Goal: Task Accomplishment & Management: Manage account settings

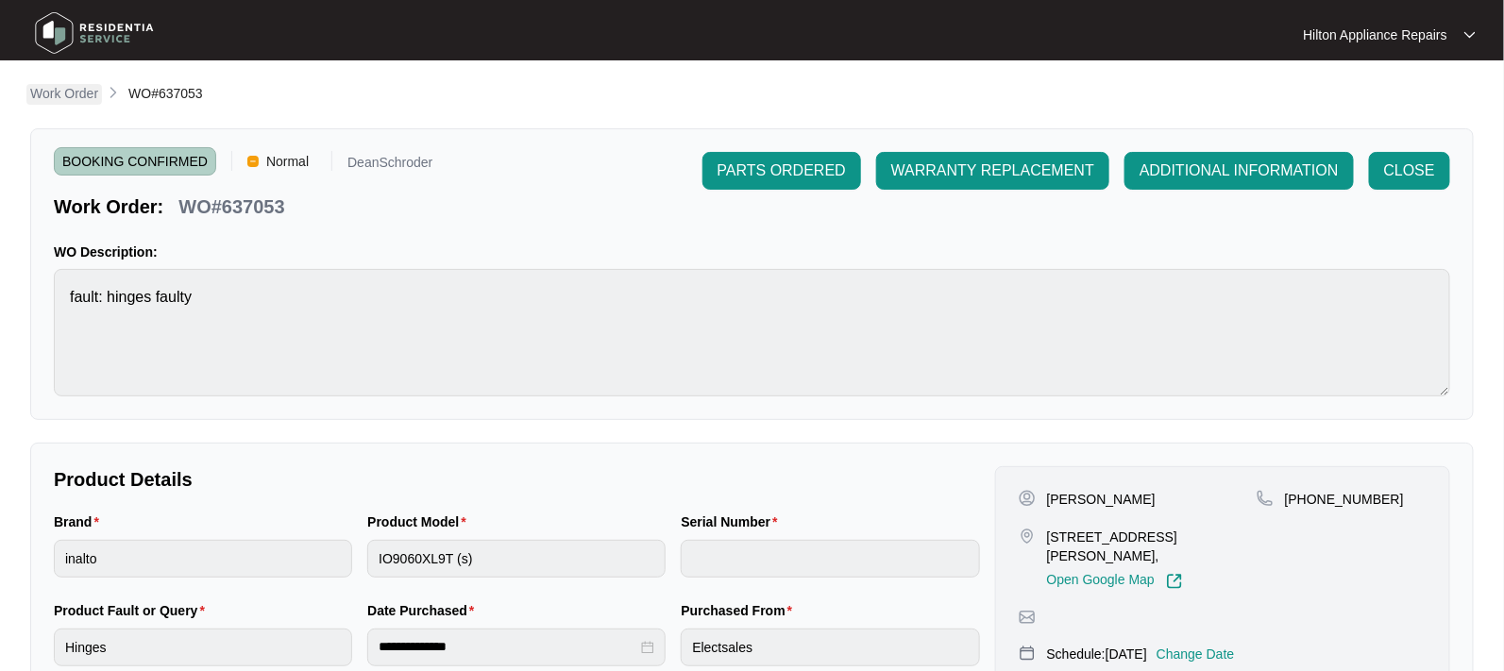
click at [74, 92] on p "Work Order" at bounding box center [64, 93] width 68 height 19
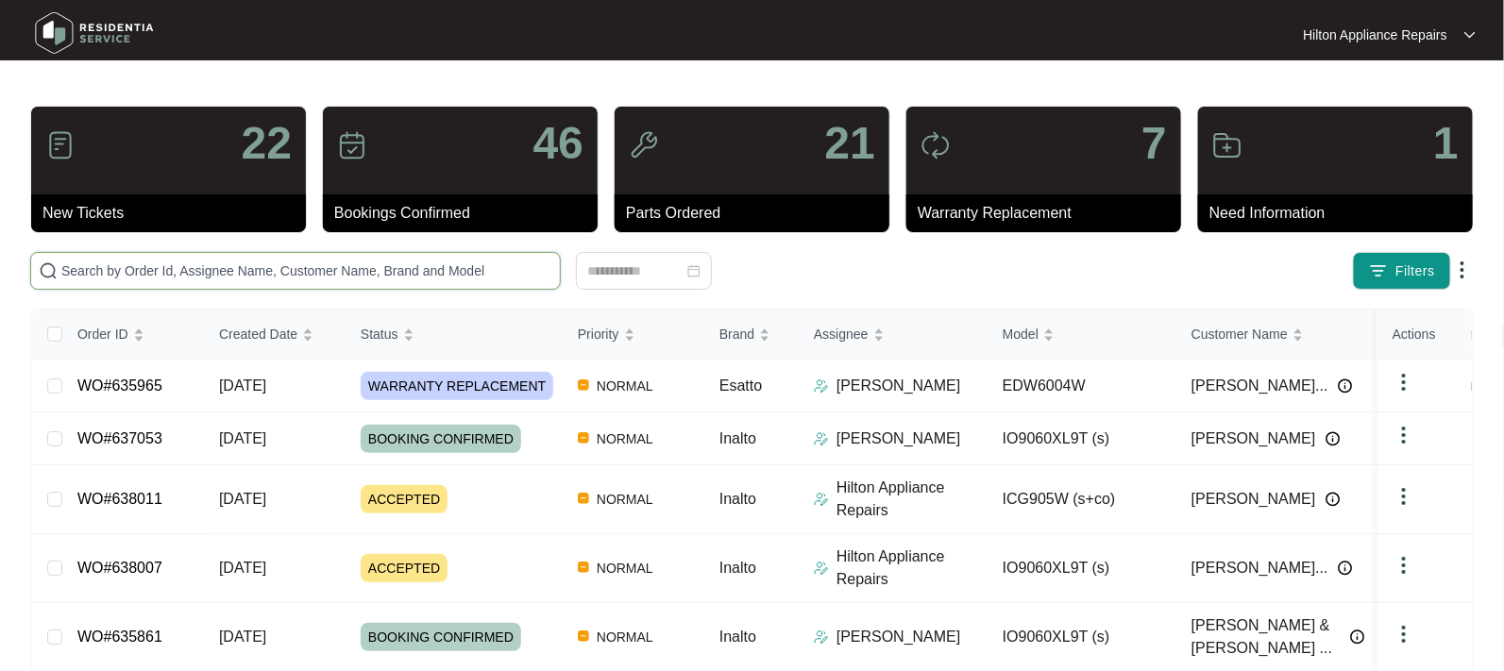
click at [132, 277] on input "text" at bounding box center [306, 271] width 491 height 21
paste input "WO#637813"
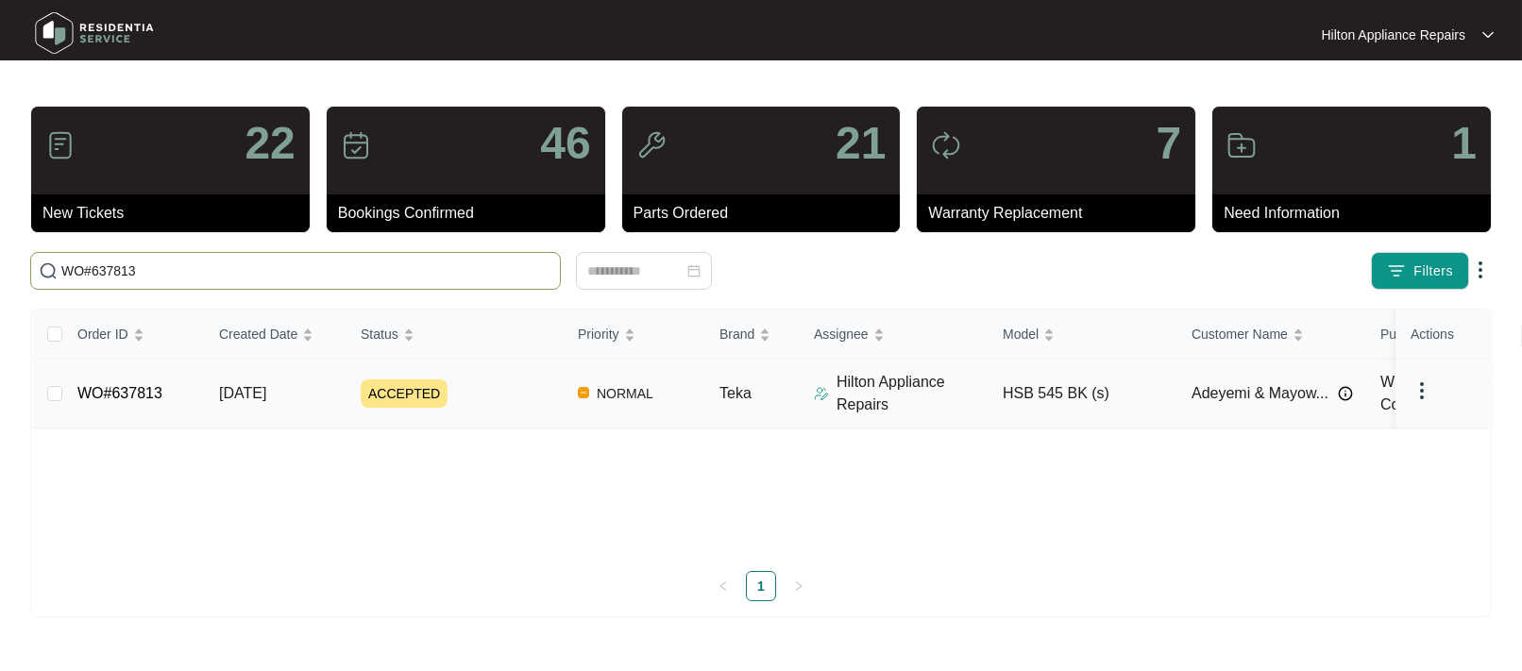
type input "WO#637813"
click at [245, 393] on span "[DATE]" at bounding box center [242, 393] width 47 height 16
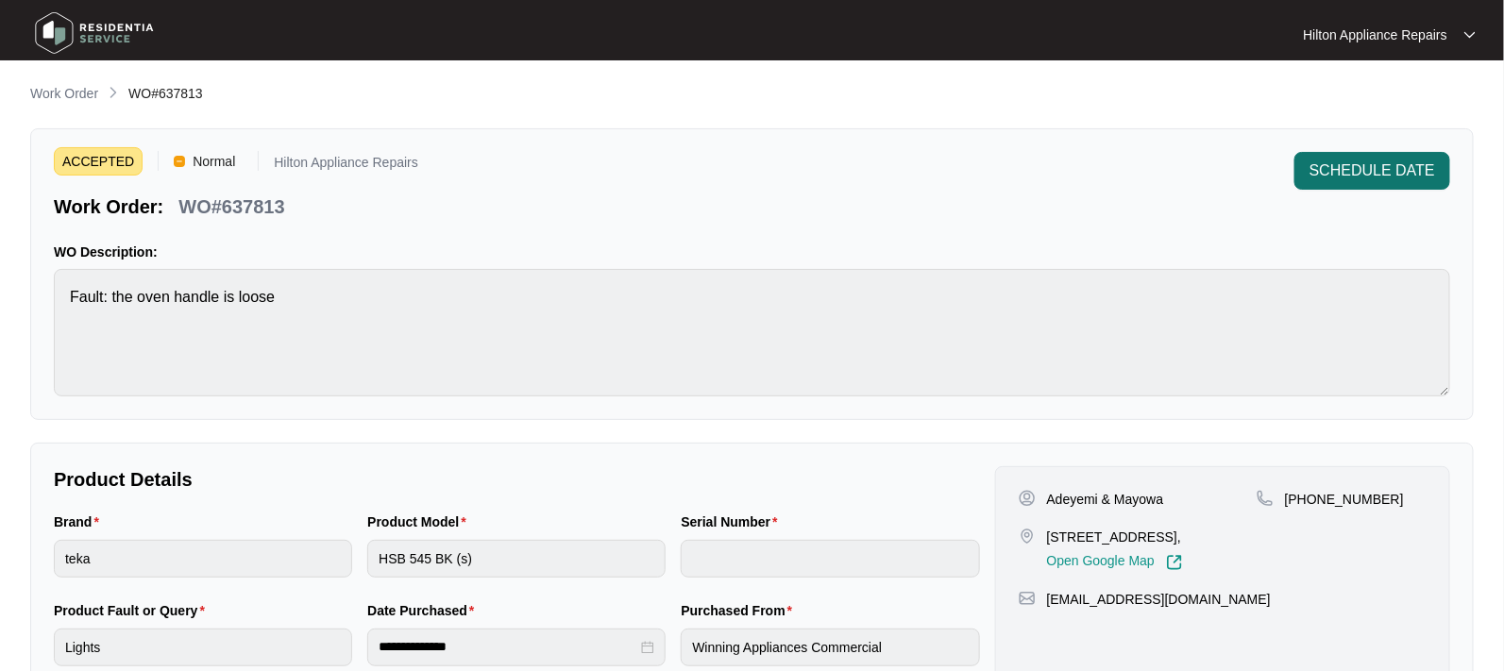
click at [1387, 178] on span "SCHEDULE DATE" at bounding box center [1372, 171] width 126 height 23
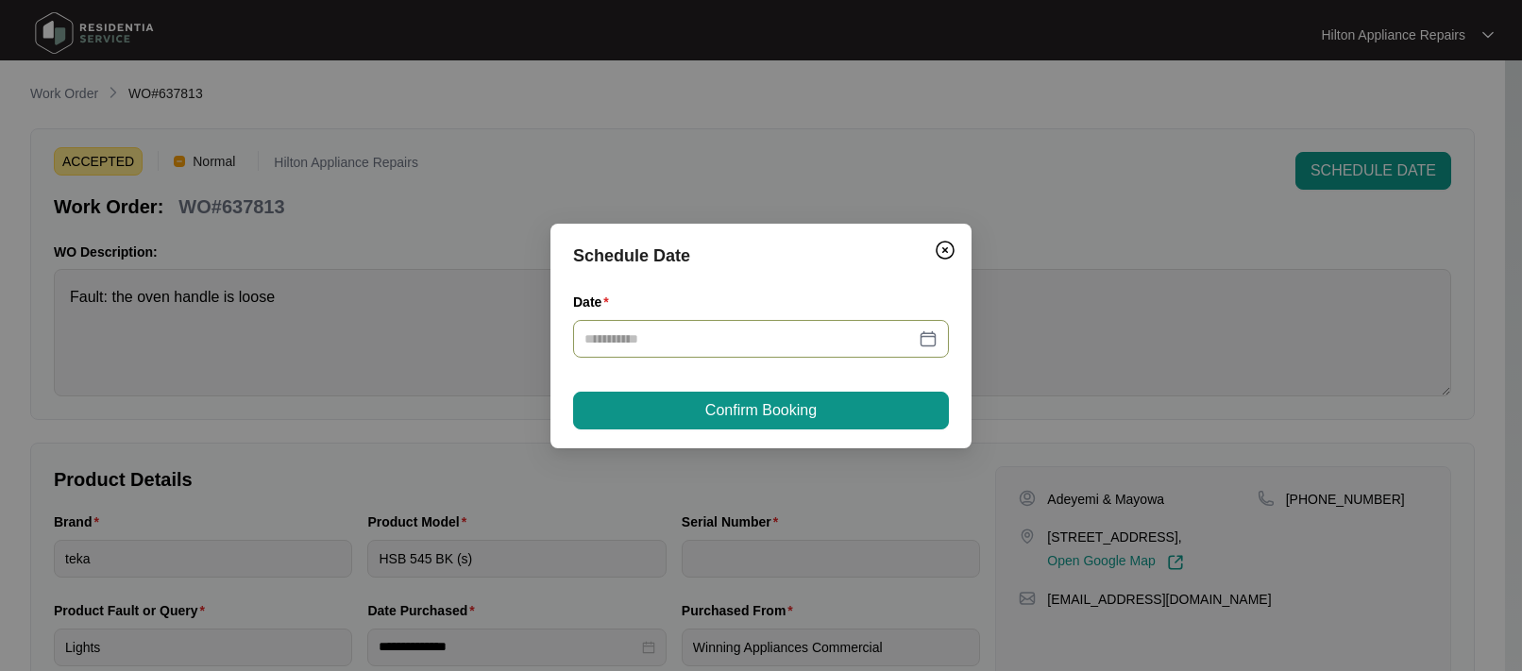
click at [925, 333] on div at bounding box center [760, 339] width 353 height 21
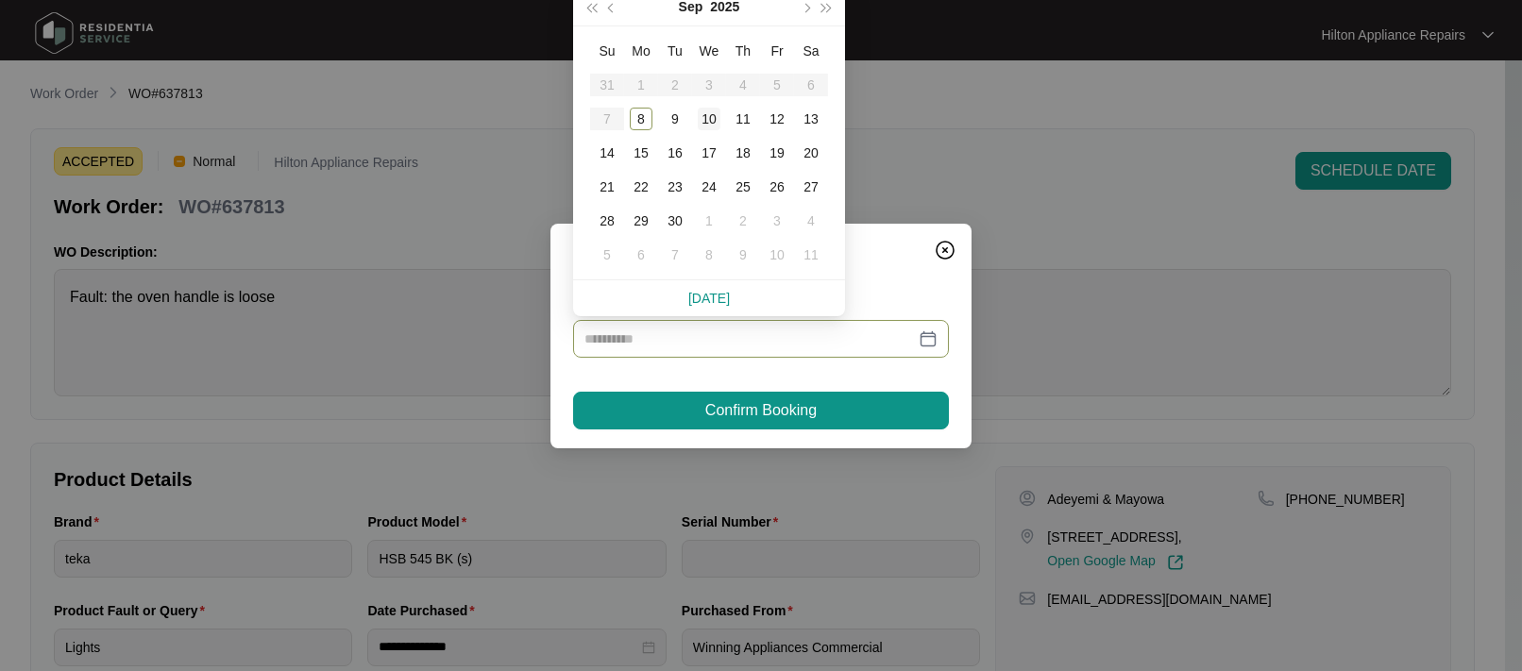
click at [713, 116] on div "10" at bounding box center [709, 119] width 23 height 23
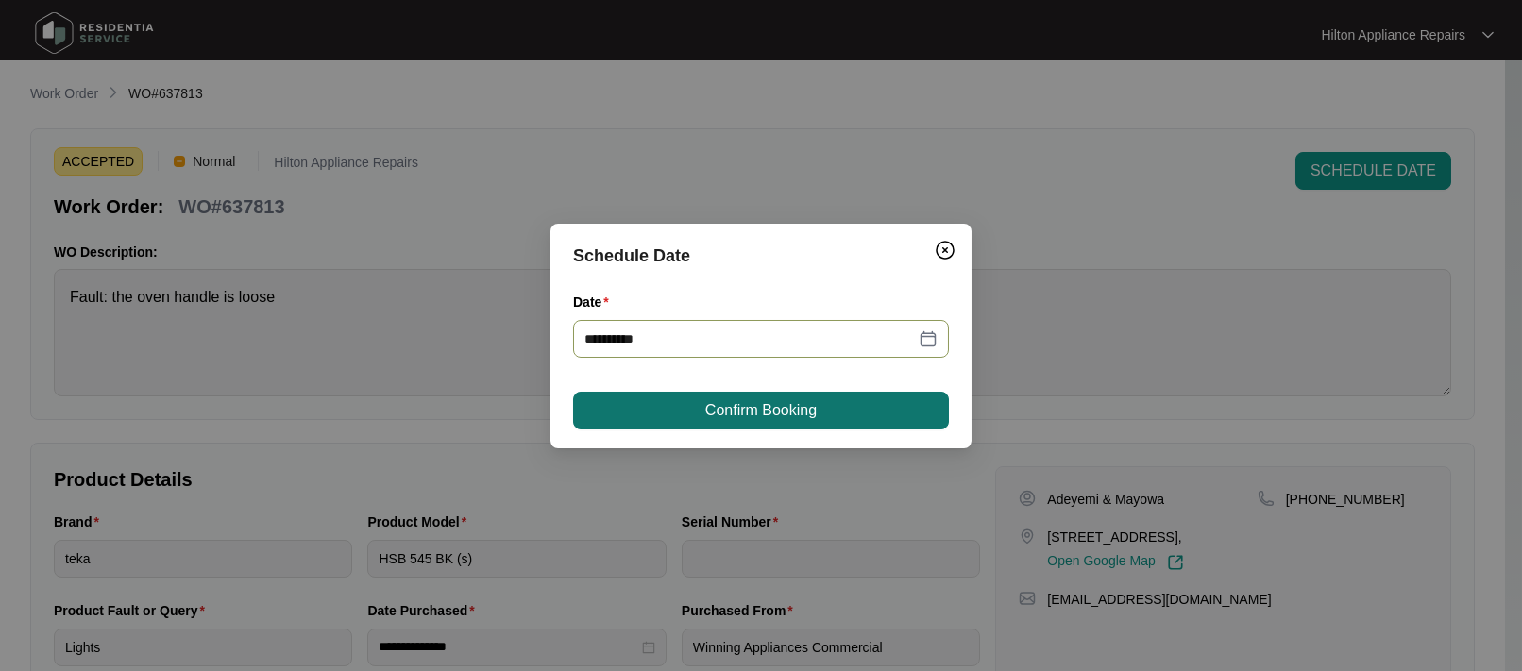
type input "**********"
click at [734, 411] on span "Confirm Booking" at bounding box center [760, 410] width 111 height 23
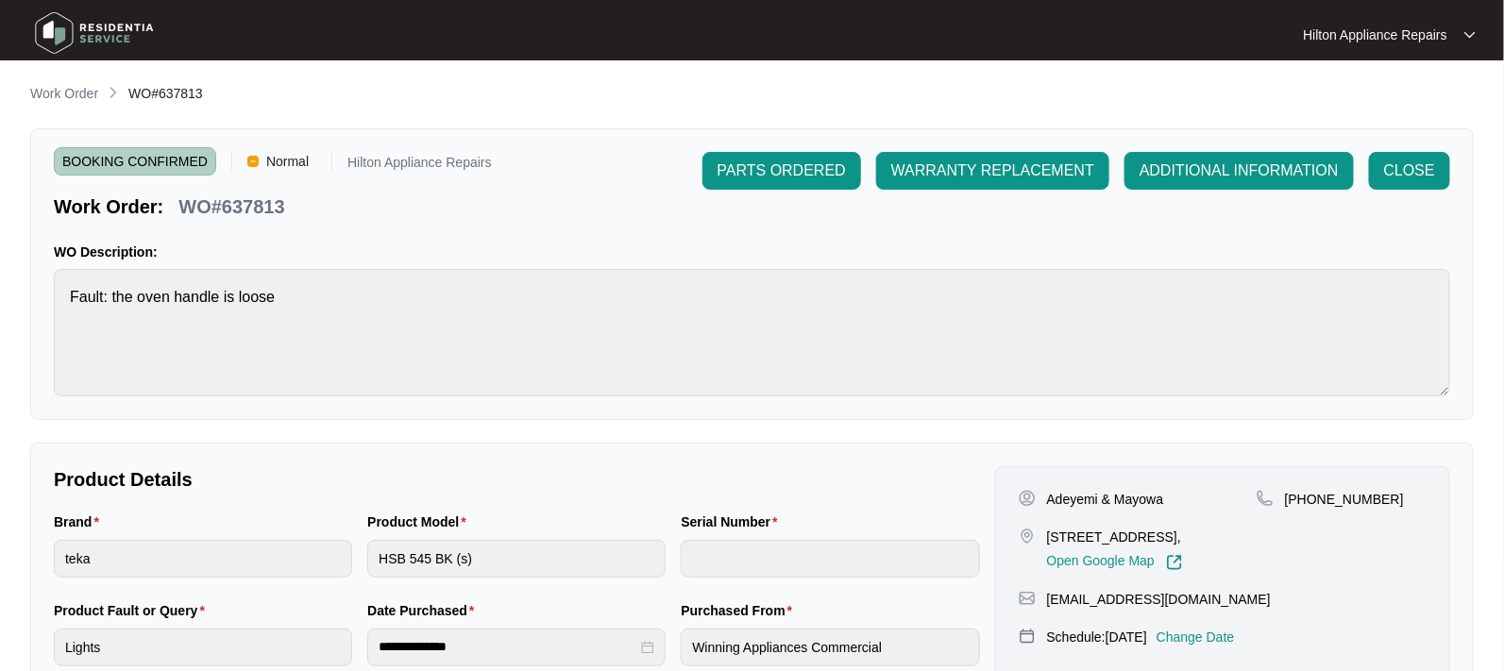
click at [61, 94] on p "Work Order" at bounding box center [64, 93] width 68 height 19
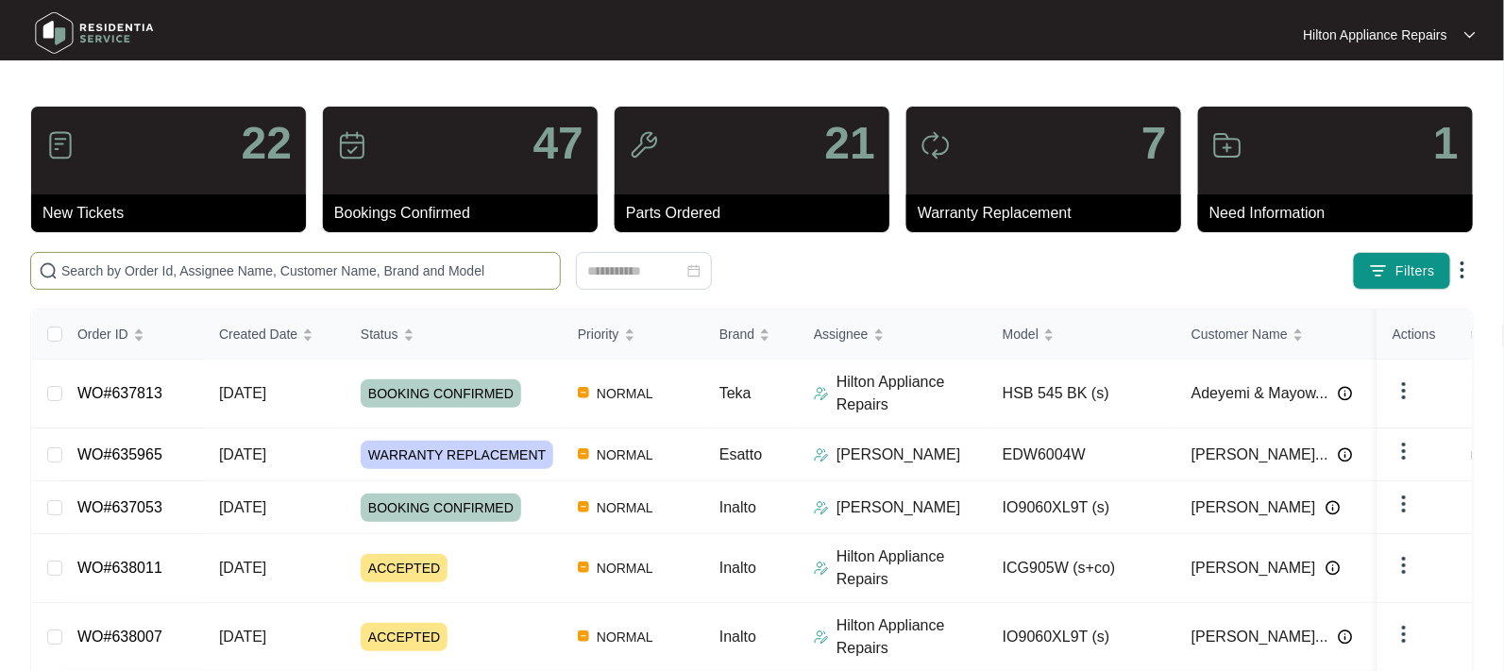
click at [104, 263] on input "text" at bounding box center [306, 271] width 491 height 21
paste input "WO#637813"
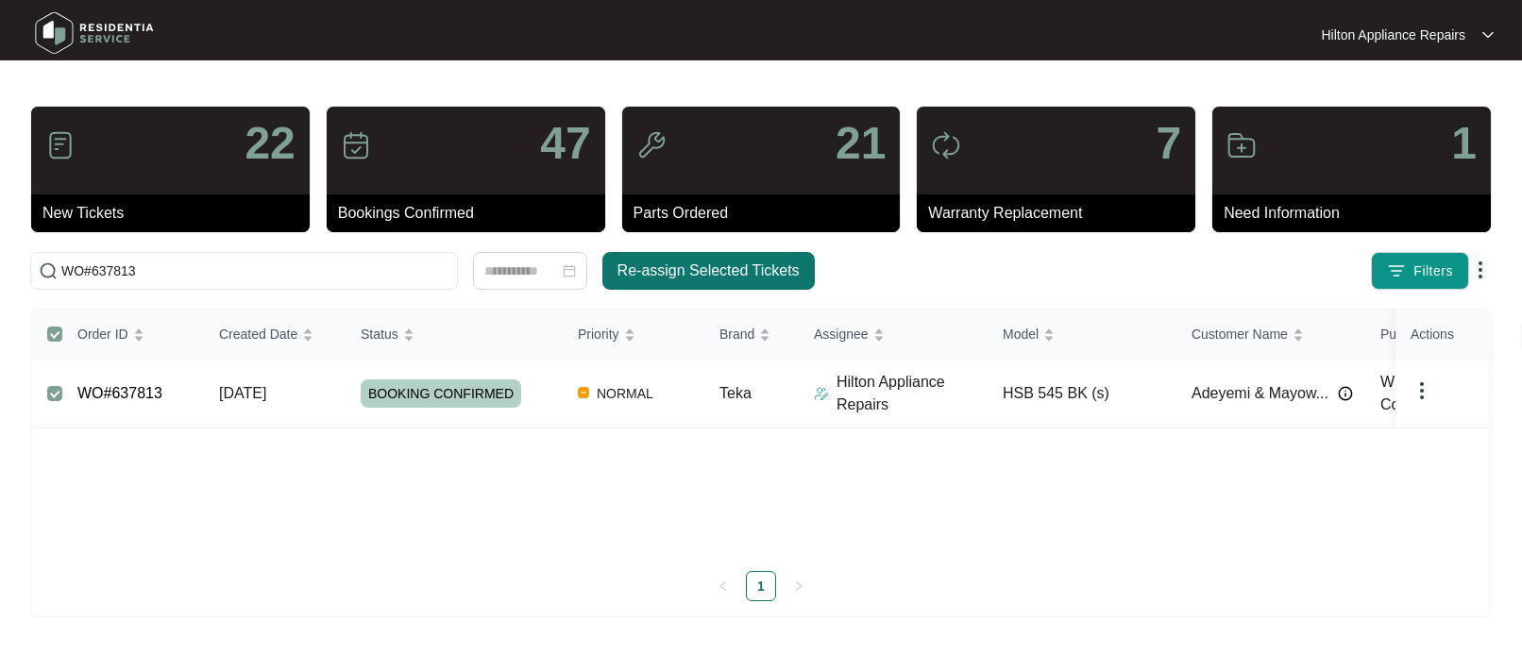
click at [672, 265] on span "Re-assign Selected Tickets" at bounding box center [708, 271] width 182 height 23
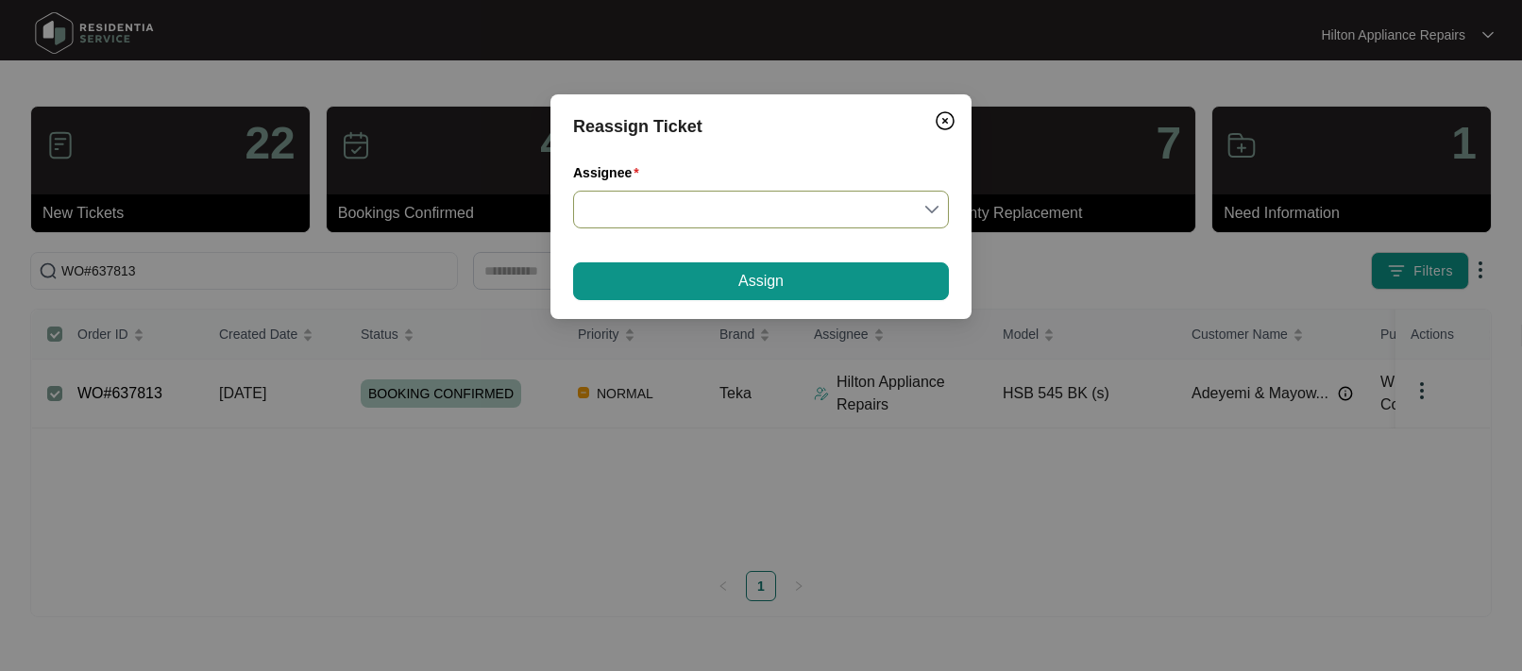
click at [933, 207] on input "Assignee" at bounding box center [760, 210] width 353 height 36
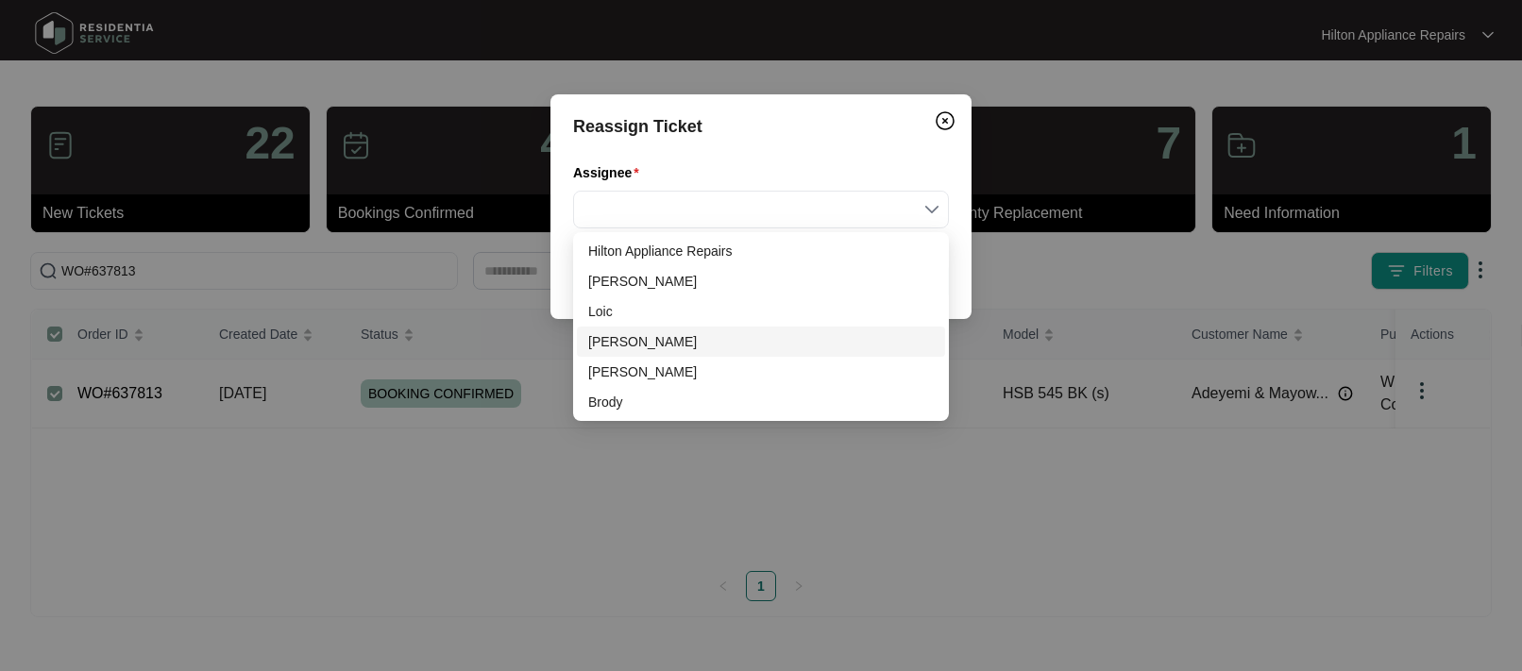
click at [608, 314] on div "Loic" at bounding box center [761, 311] width 346 height 21
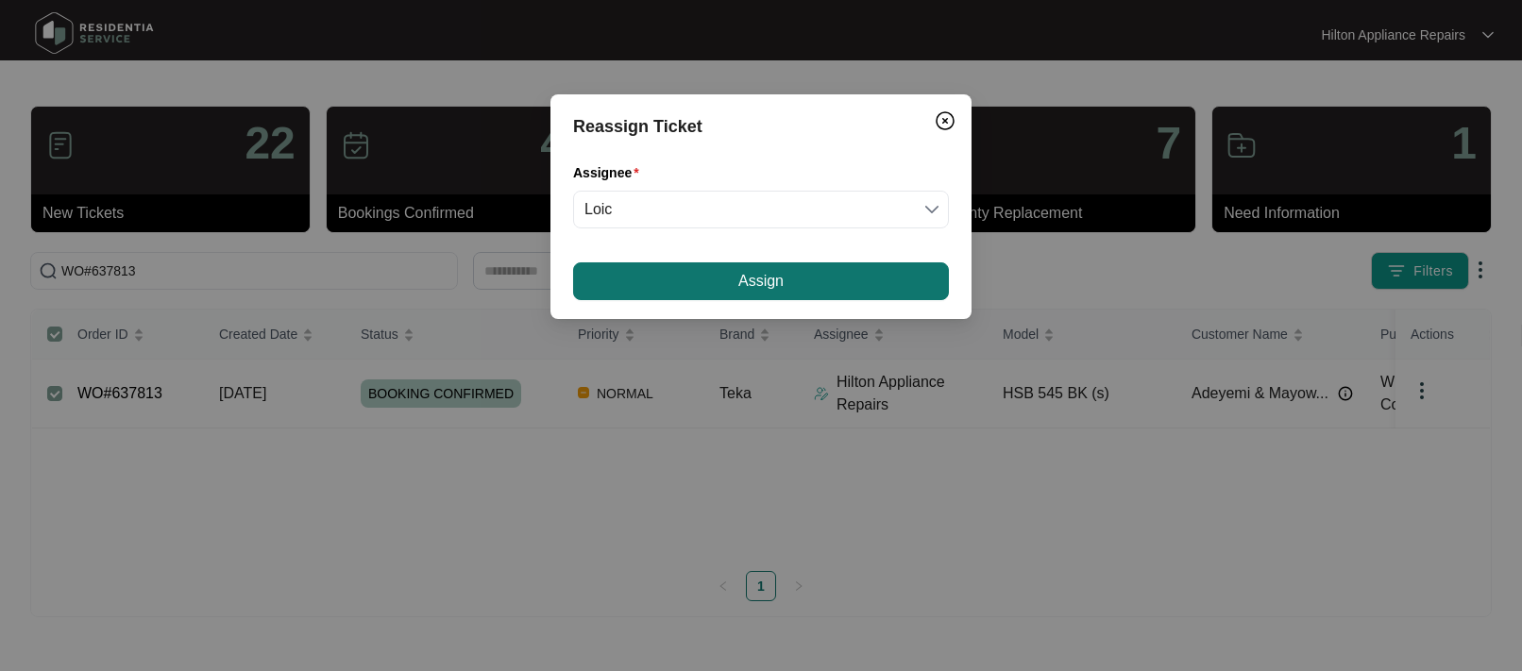
click at [669, 278] on button "Assign" at bounding box center [761, 281] width 376 height 38
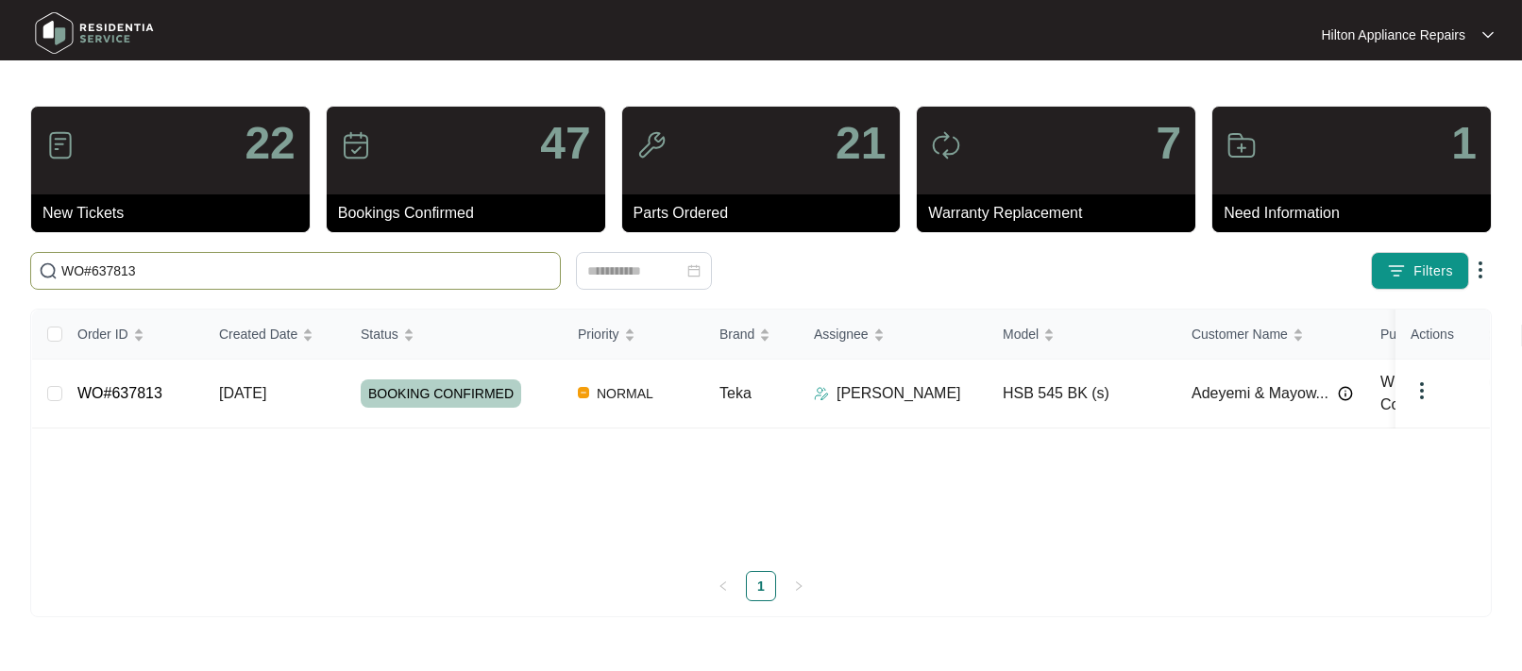
drag, startPoint x: 143, startPoint y: 275, endPoint x: 3, endPoint y: 273, distance: 139.7
click at [0, 274] on html "Hilton Appliance Repairs Hilton App... 22 New Tickets 47 Bookings Confirmed 21 …" at bounding box center [761, 335] width 1522 height 671
paste input "3652"
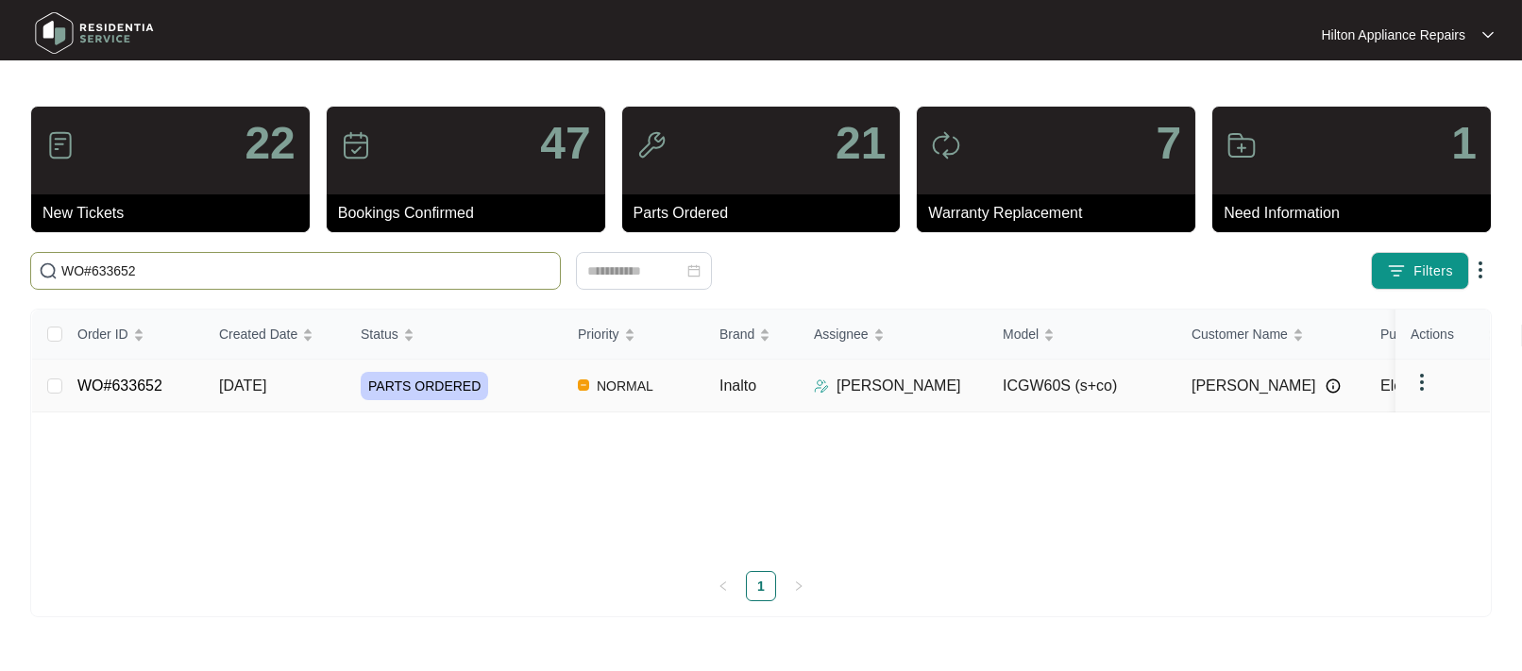
type input "WO#633652"
click at [251, 384] on span "[DATE]" at bounding box center [242, 386] width 47 height 16
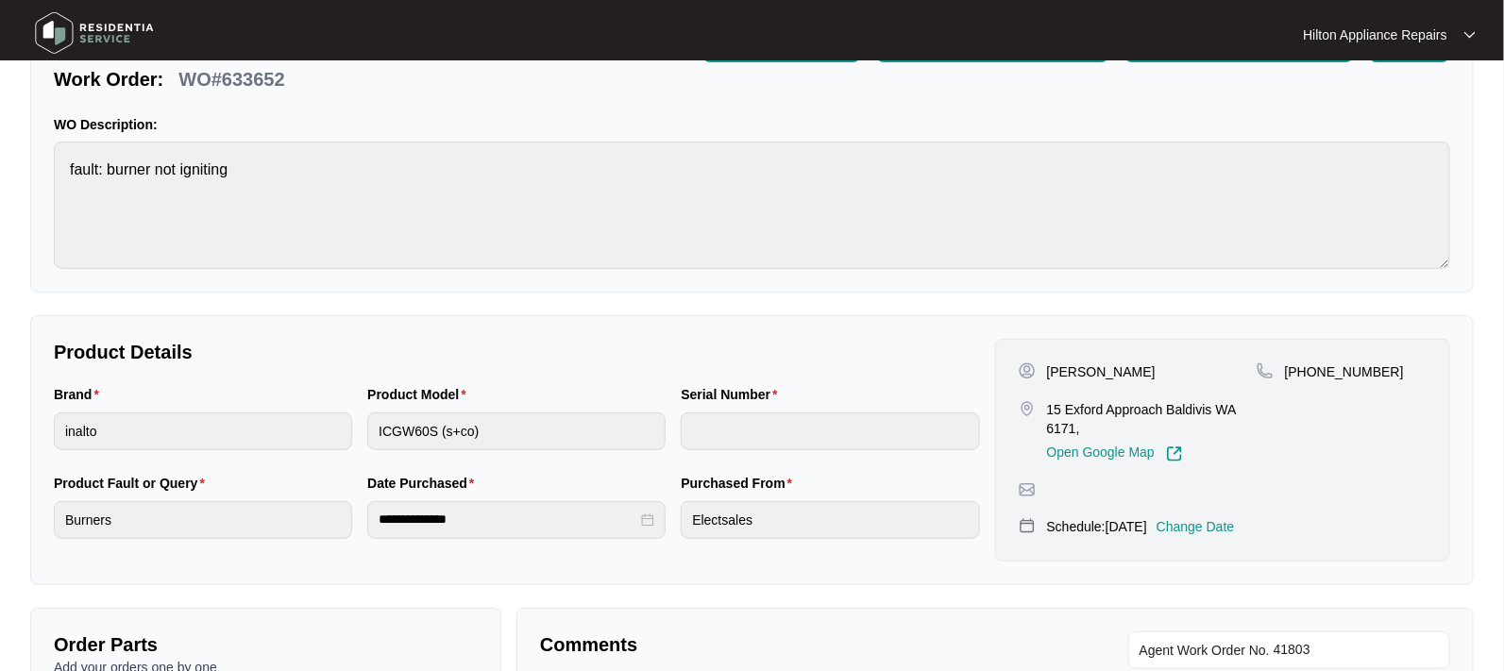
scroll to position [236, 0]
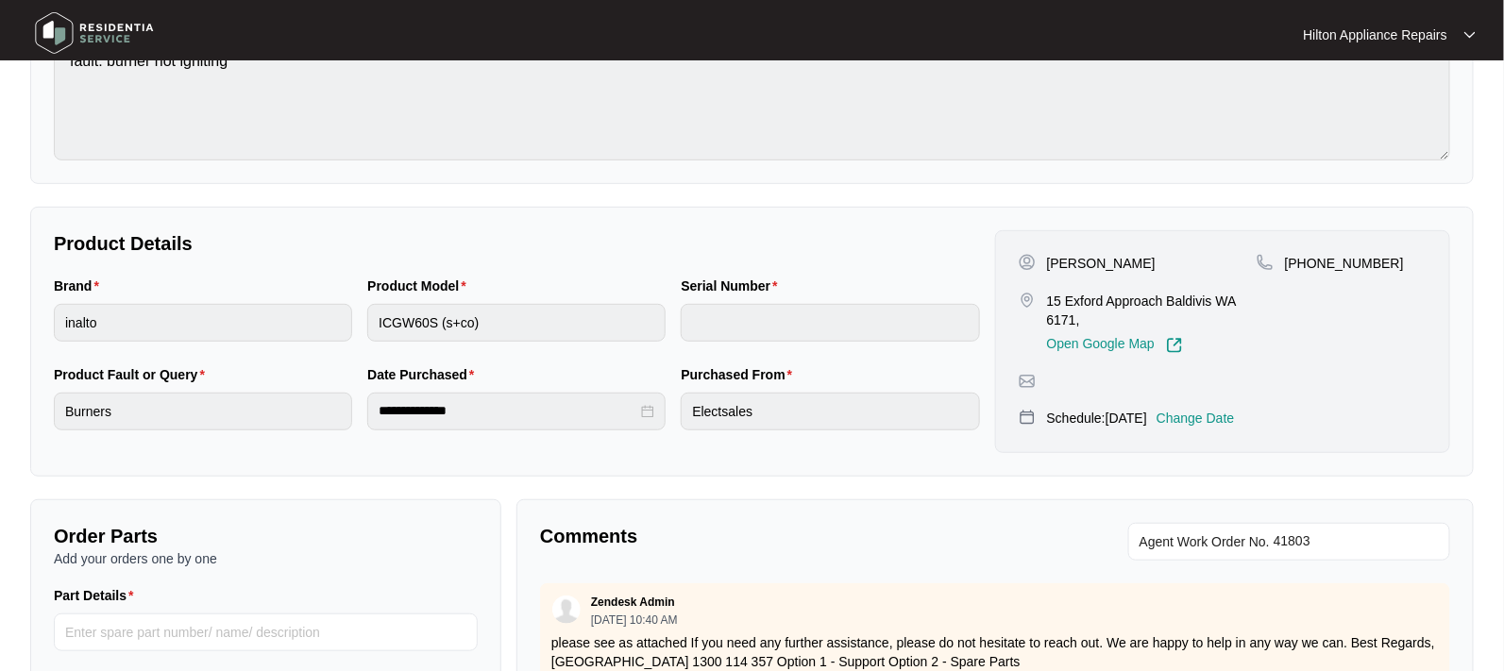
click at [1221, 414] on p "Change Date" at bounding box center [1196, 418] width 78 height 19
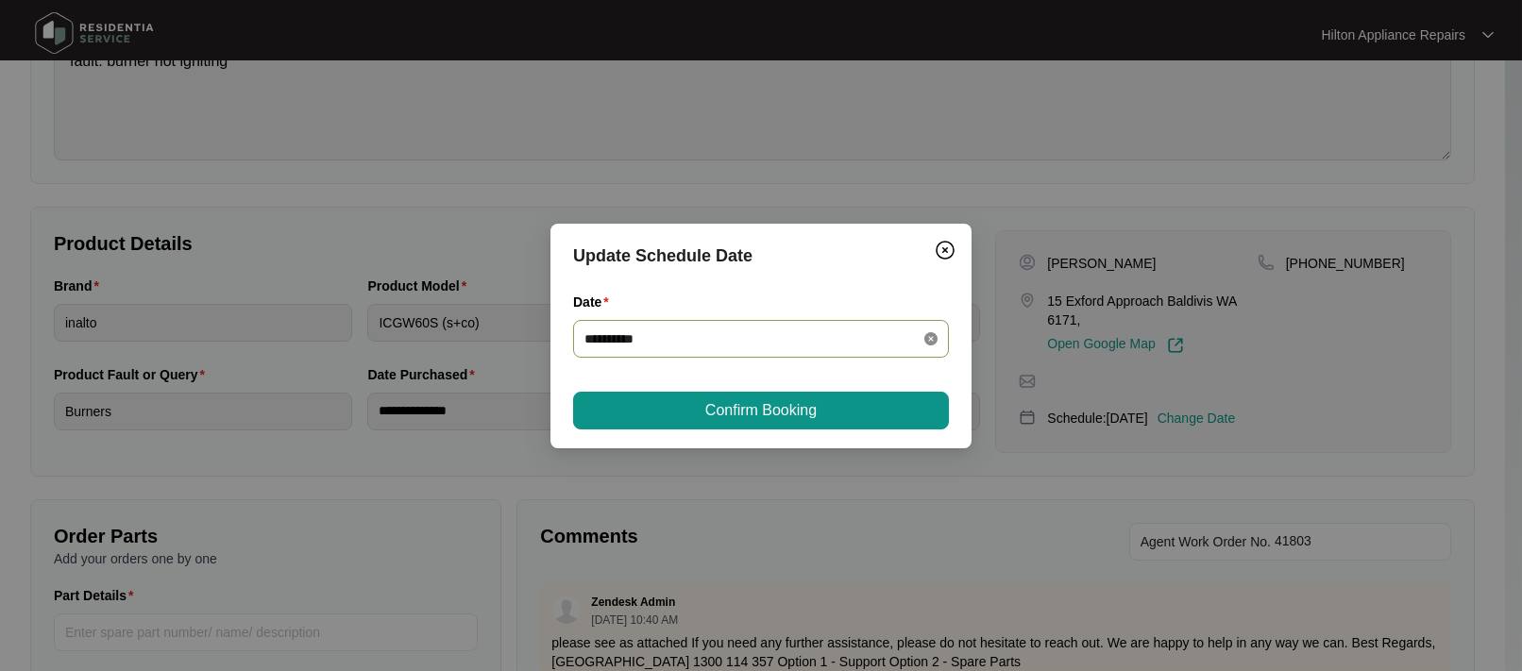
click at [924, 340] on icon "close-circle" at bounding box center [930, 338] width 13 height 13
click at [924, 340] on div at bounding box center [760, 339] width 353 height 21
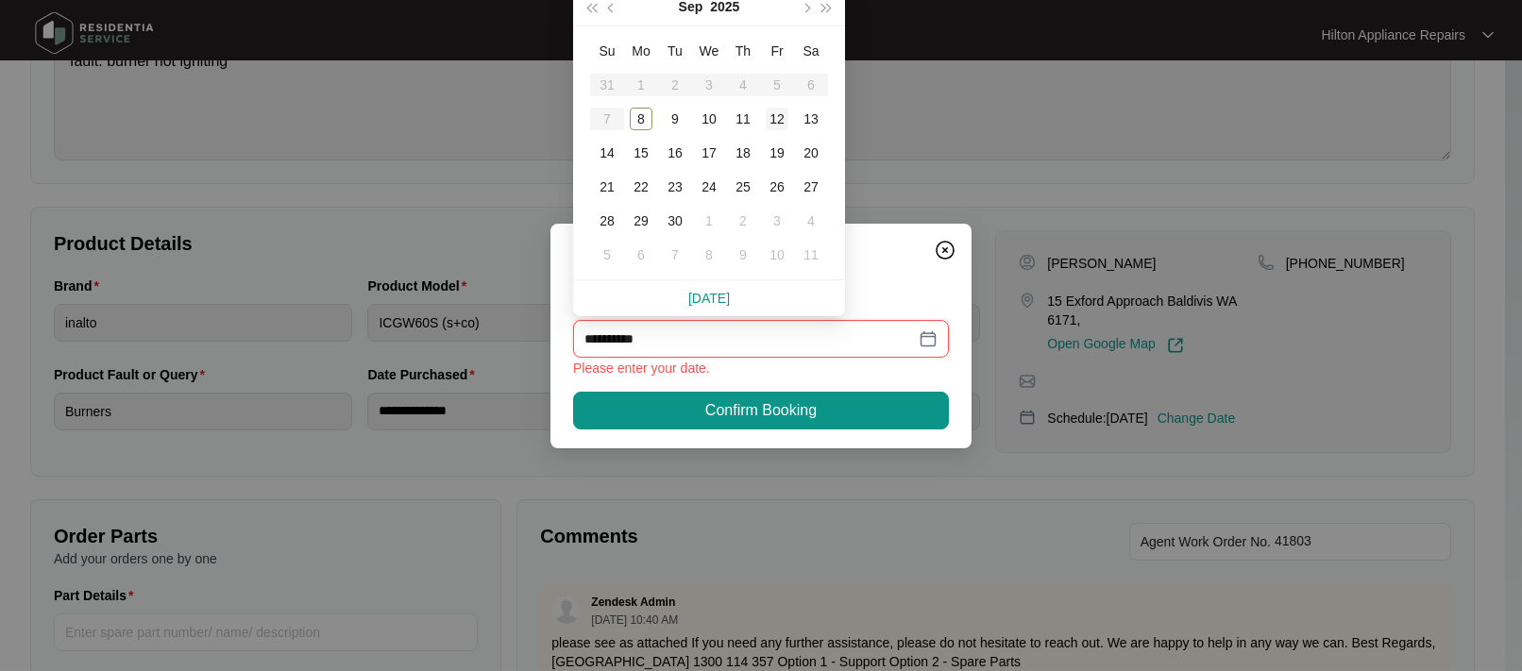
type input "**********"
click at [715, 114] on div "10" at bounding box center [709, 119] width 23 height 23
type input "**********"
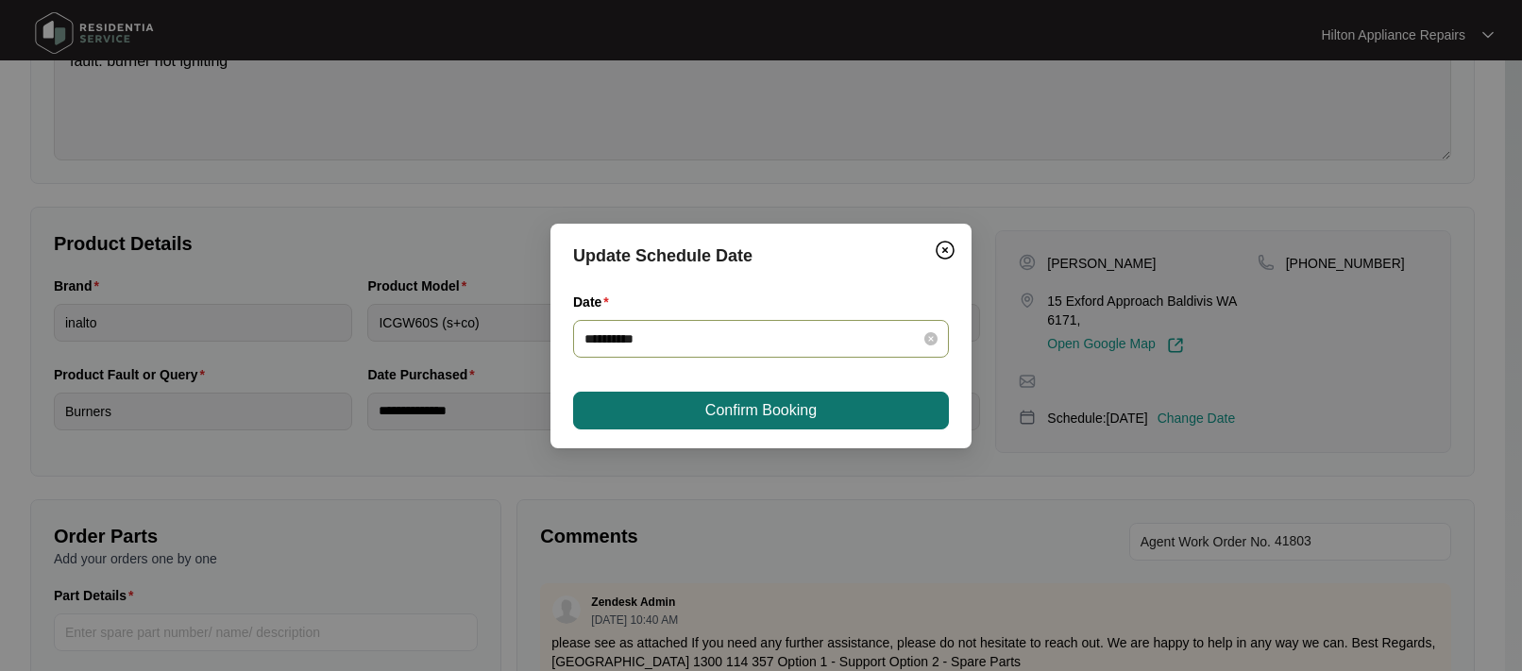
click at [738, 397] on button "Confirm Booking" at bounding box center [761, 411] width 376 height 38
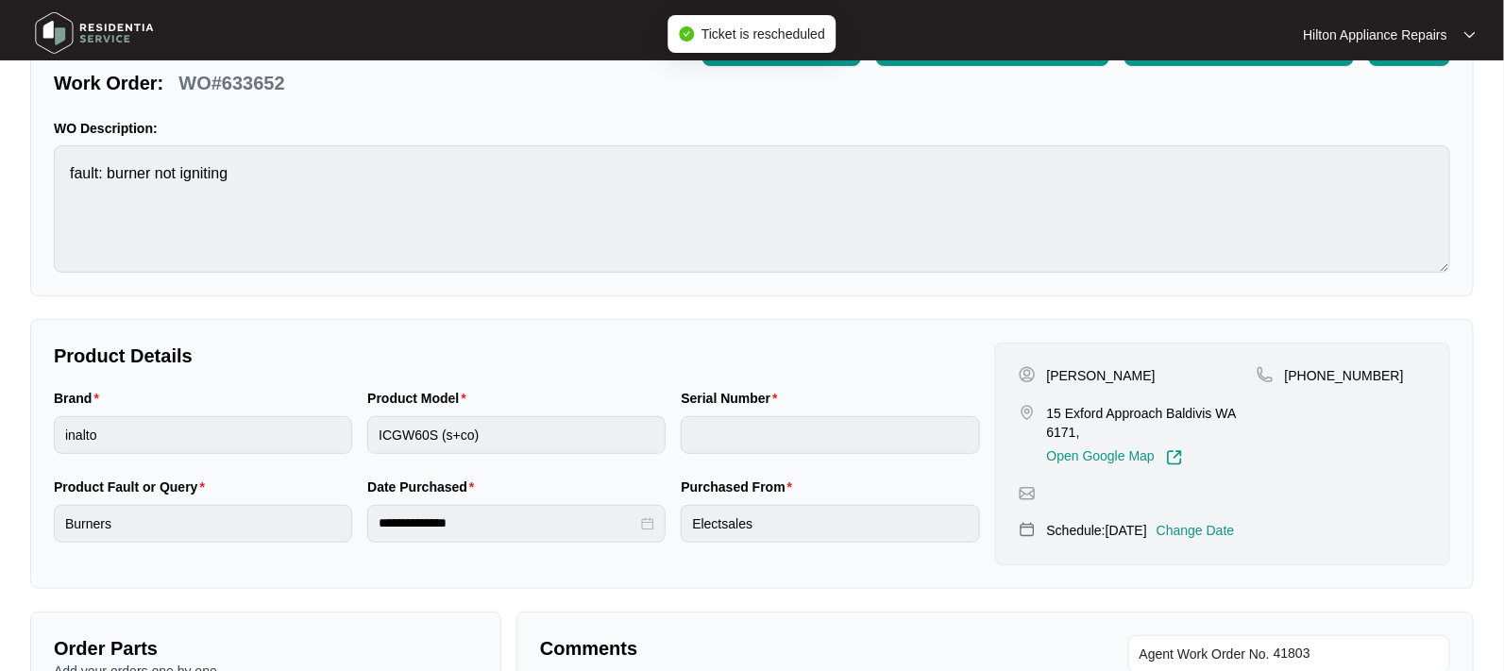
scroll to position [0, 0]
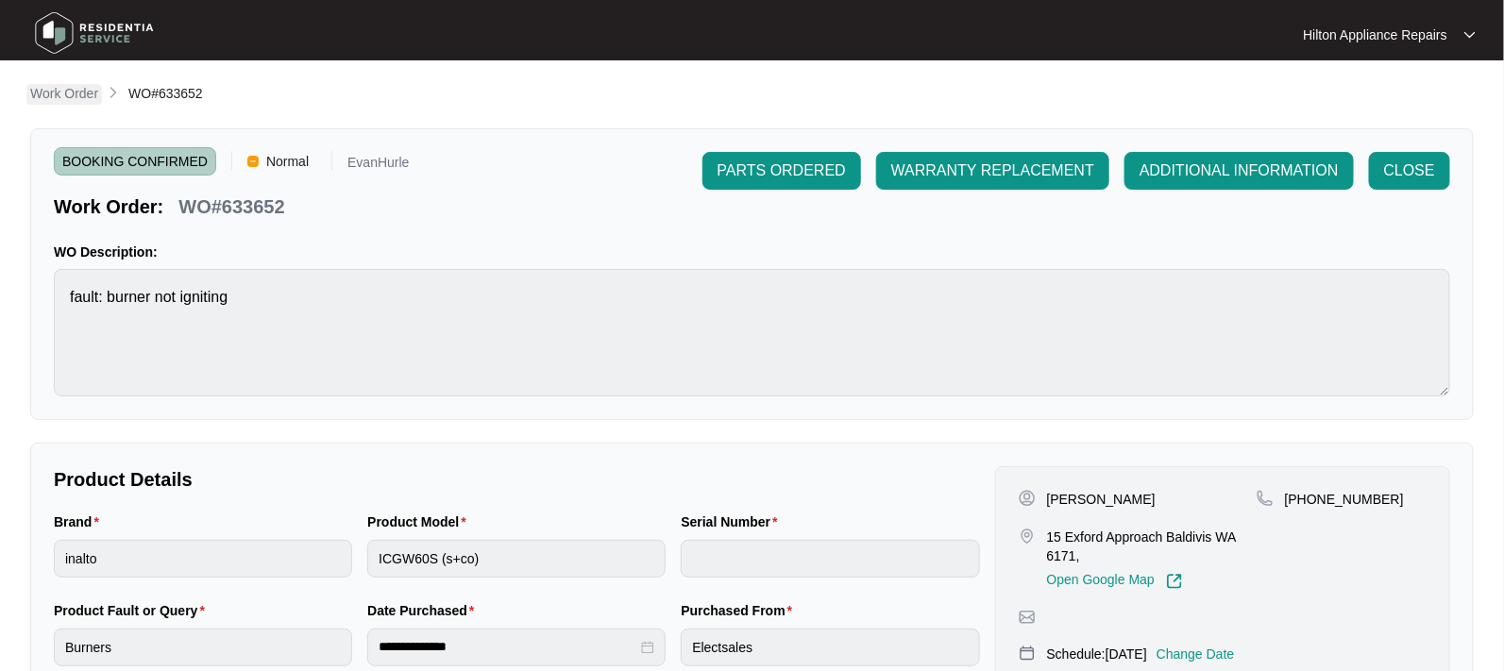
click at [48, 92] on p "Work Order" at bounding box center [64, 93] width 68 height 19
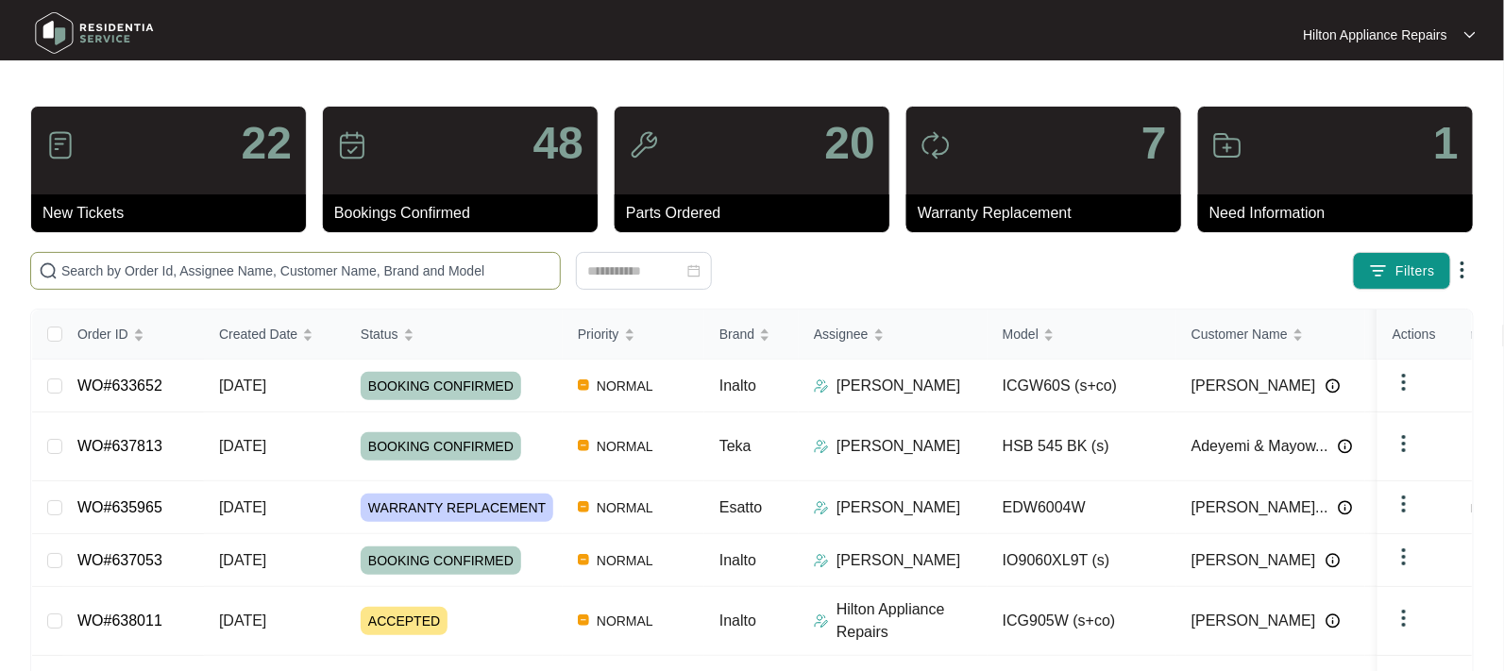
drag, startPoint x: 69, startPoint y: 267, endPoint x: 93, endPoint y: 267, distance: 23.6
click at [71, 267] on input "text" at bounding box center [306, 271] width 491 height 21
paste input "WO#633652"
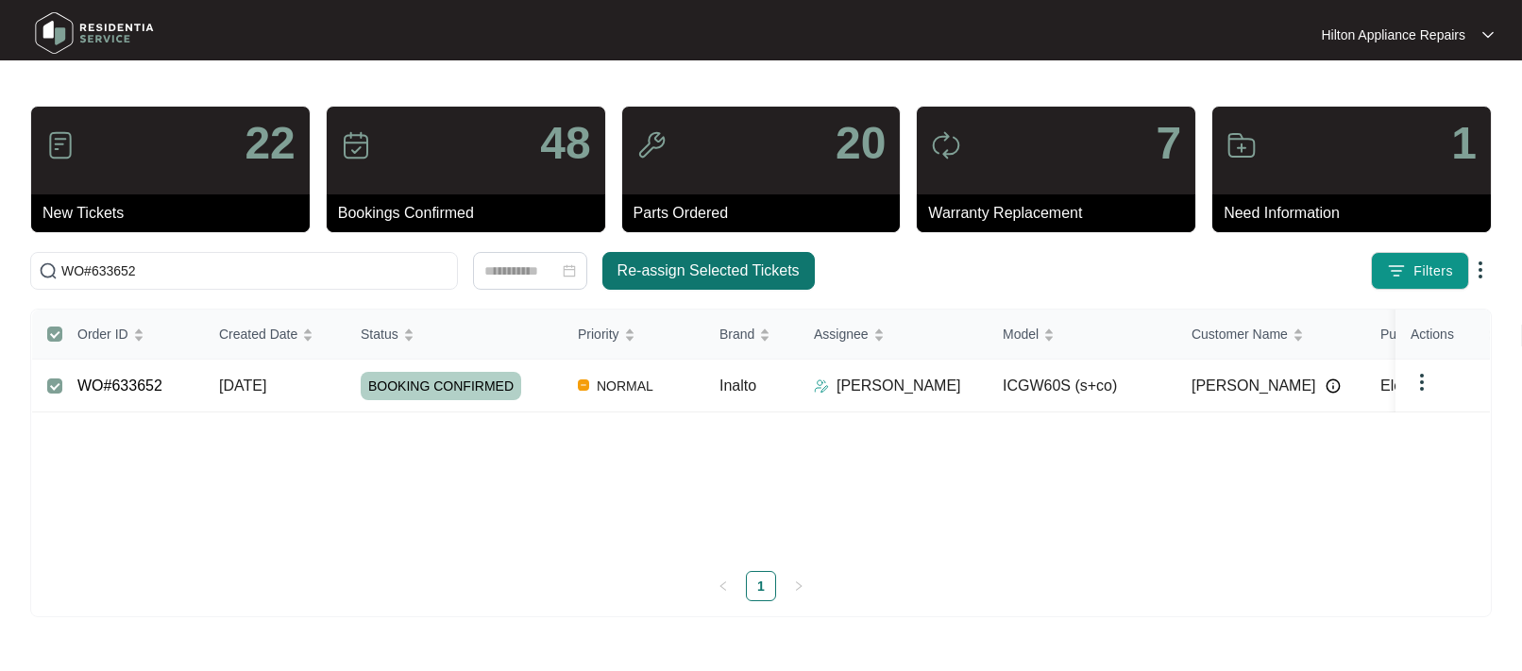
click at [684, 262] on span "Re-assign Selected Tickets" at bounding box center [708, 271] width 182 height 23
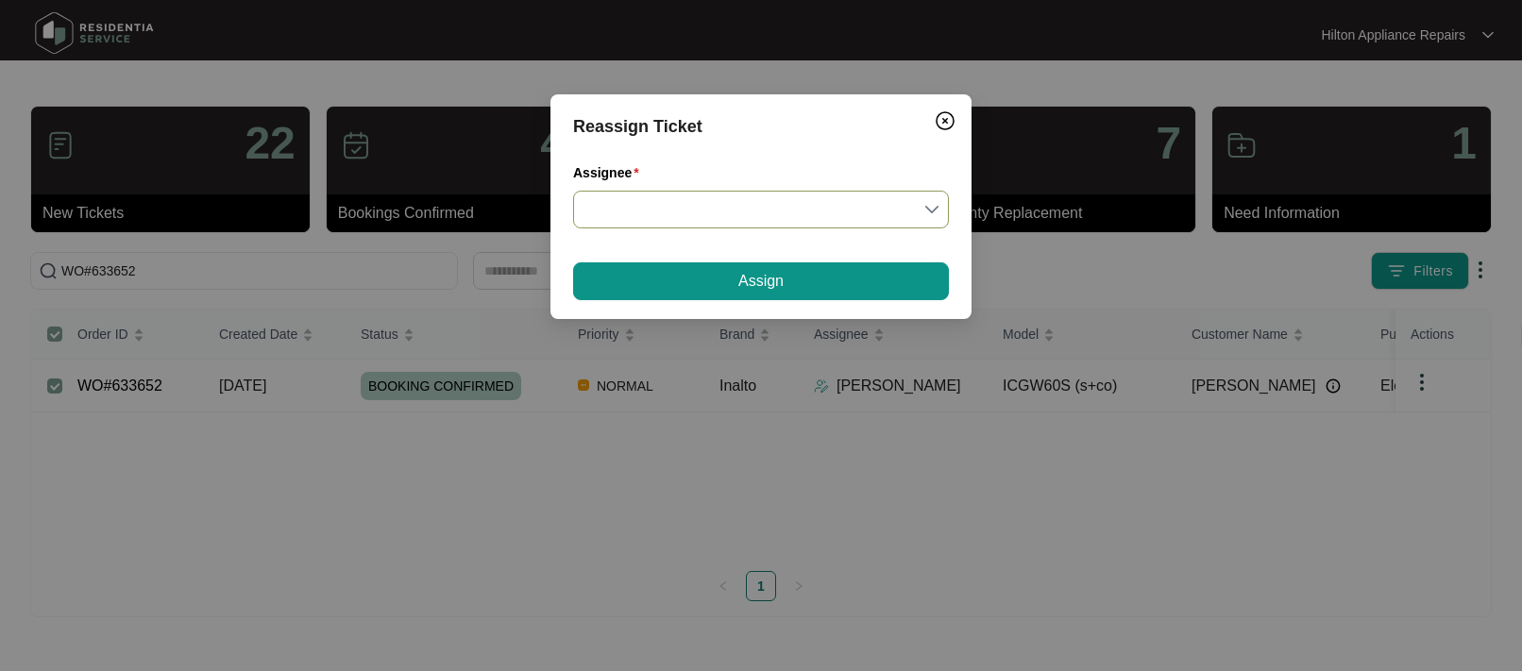
click at [937, 206] on input "Assignee" at bounding box center [760, 210] width 353 height 36
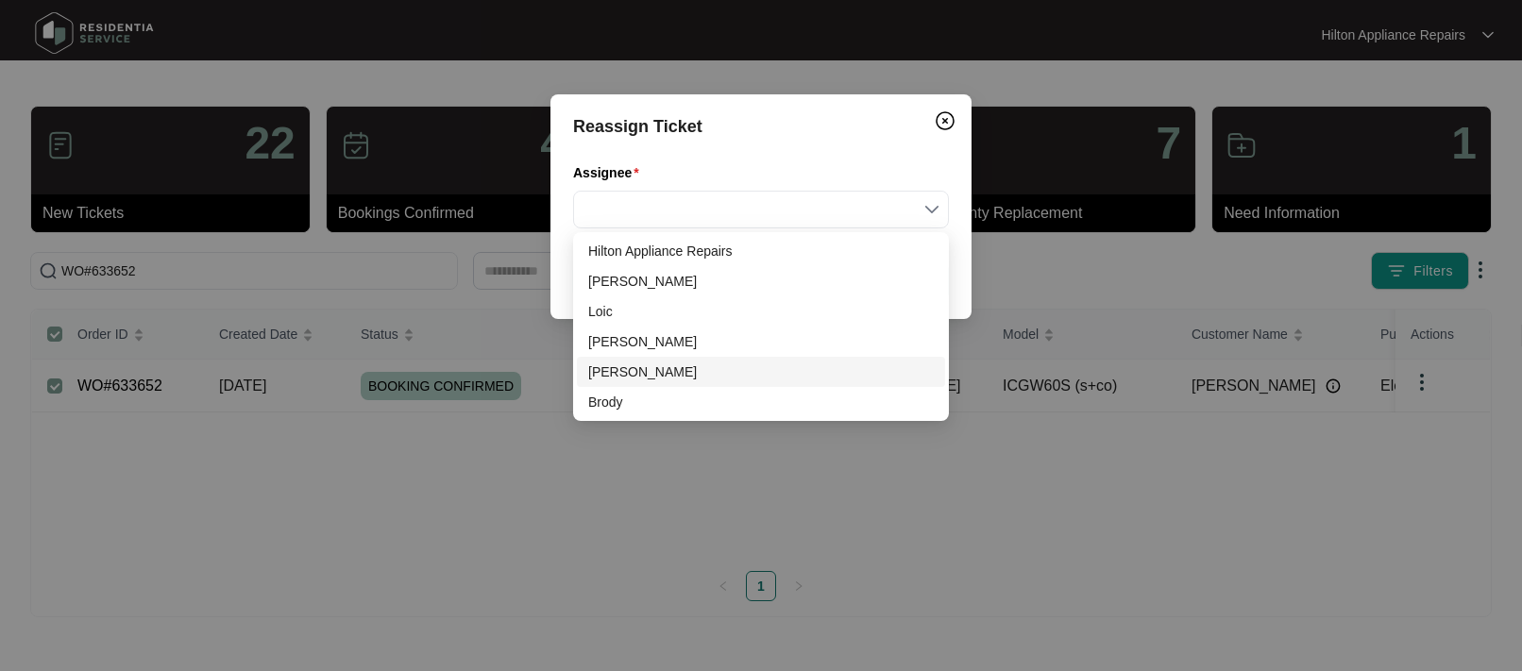
click at [638, 367] on div "[PERSON_NAME]" at bounding box center [761, 372] width 346 height 21
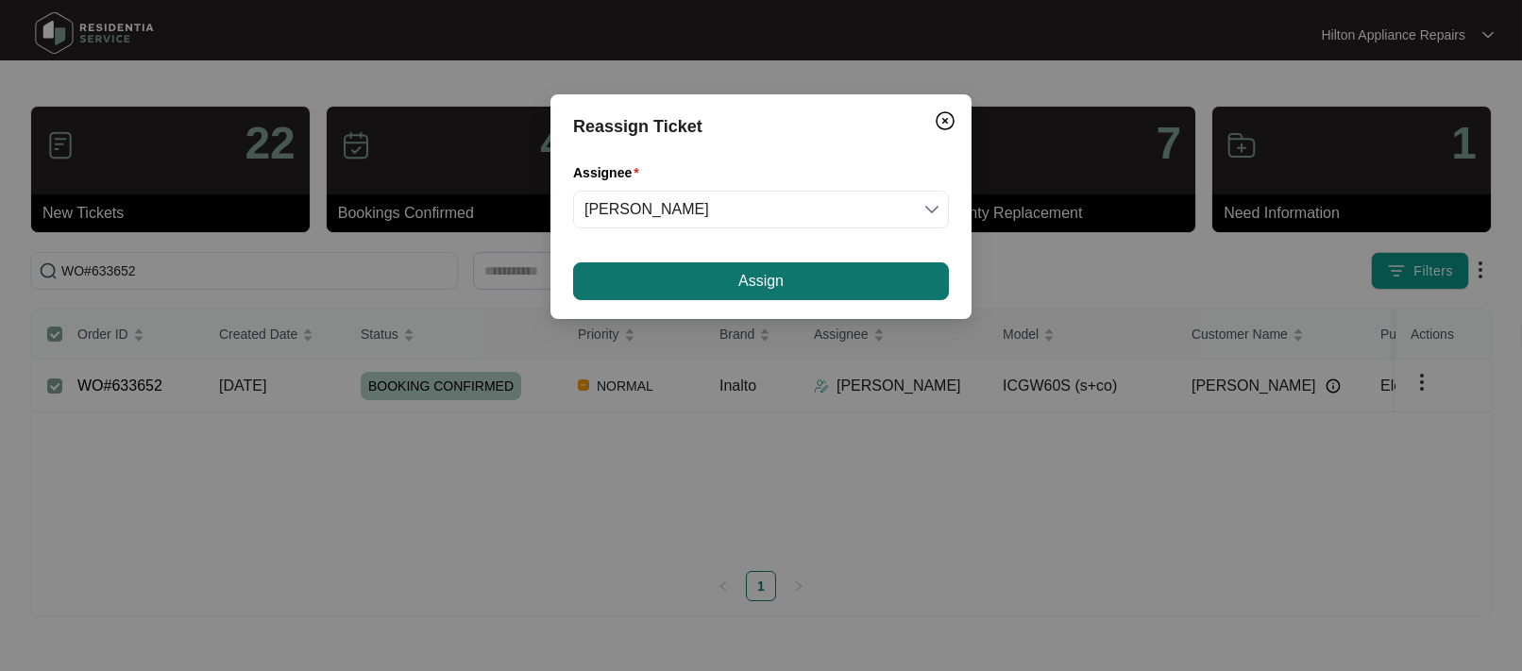
click at [750, 279] on span "Assign" at bounding box center [760, 281] width 45 height 23
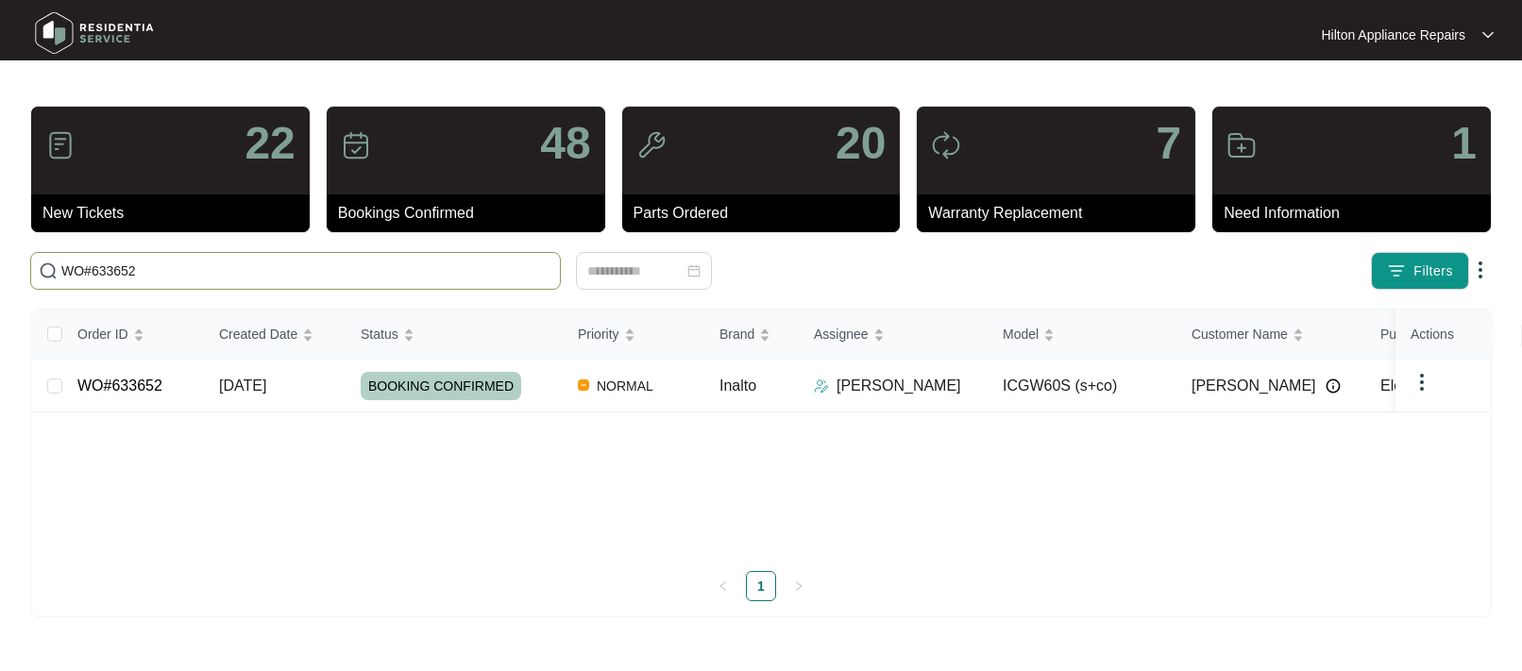
drag, startPoint x: 170, startPoint y: 277, endPoint x: 2, endPoint y: 262, distance: 168.7
click at [1, 264] on main "22 New Tickets 48 Bookings Confirmed 20 Parts Ordered 7 Warranty Replacement 1 …" at bounding box center [761, 335] width 1522 height 671
paste input "WORK ORDER NUMBER :"
type input "WORK ORDER NUMBER :"
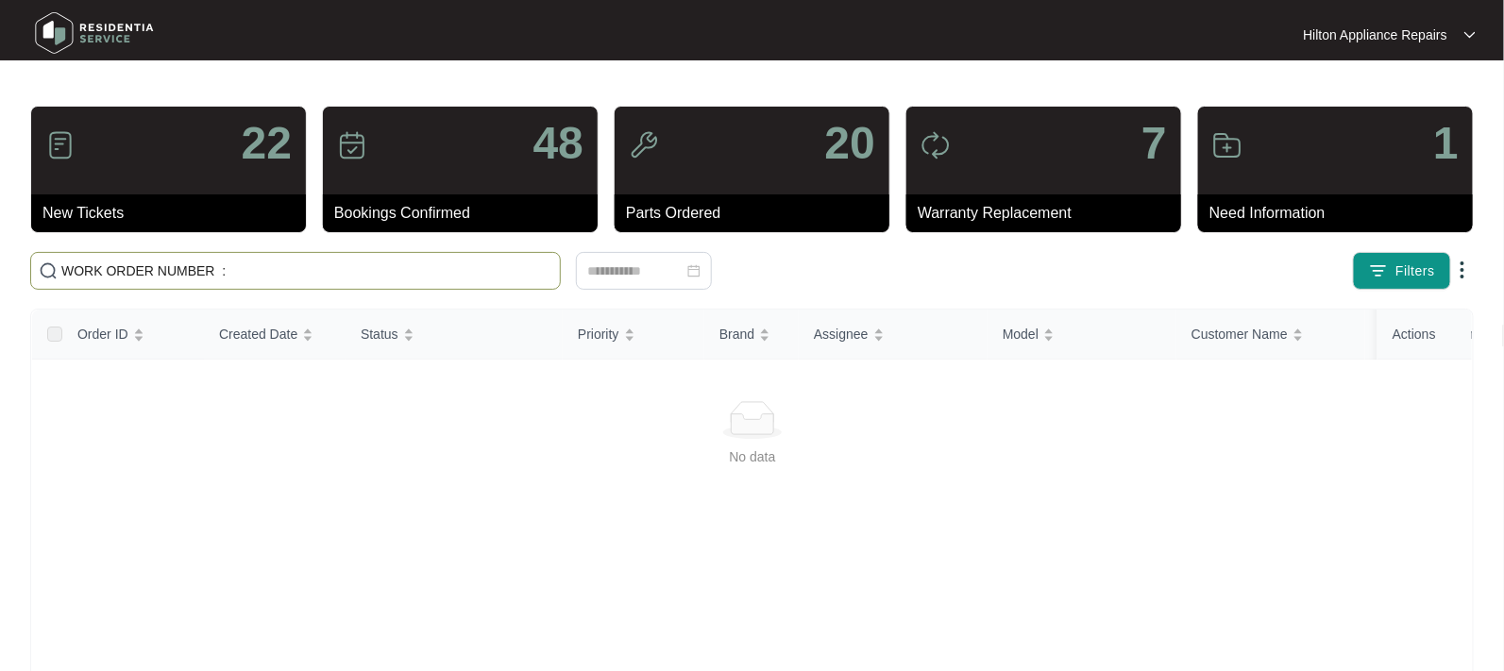
drag, startPoint x: 235, startPoint y: 274, endPoint x: -59, endPoint y: 264, distance: 293.8
click at [0, 264] on html "Hilton Appliance Repairs Hilton App... 22 New Tickets 48 Bookings Confirmed 20 …" at bounding box center [752, 444] width 1504 height 888
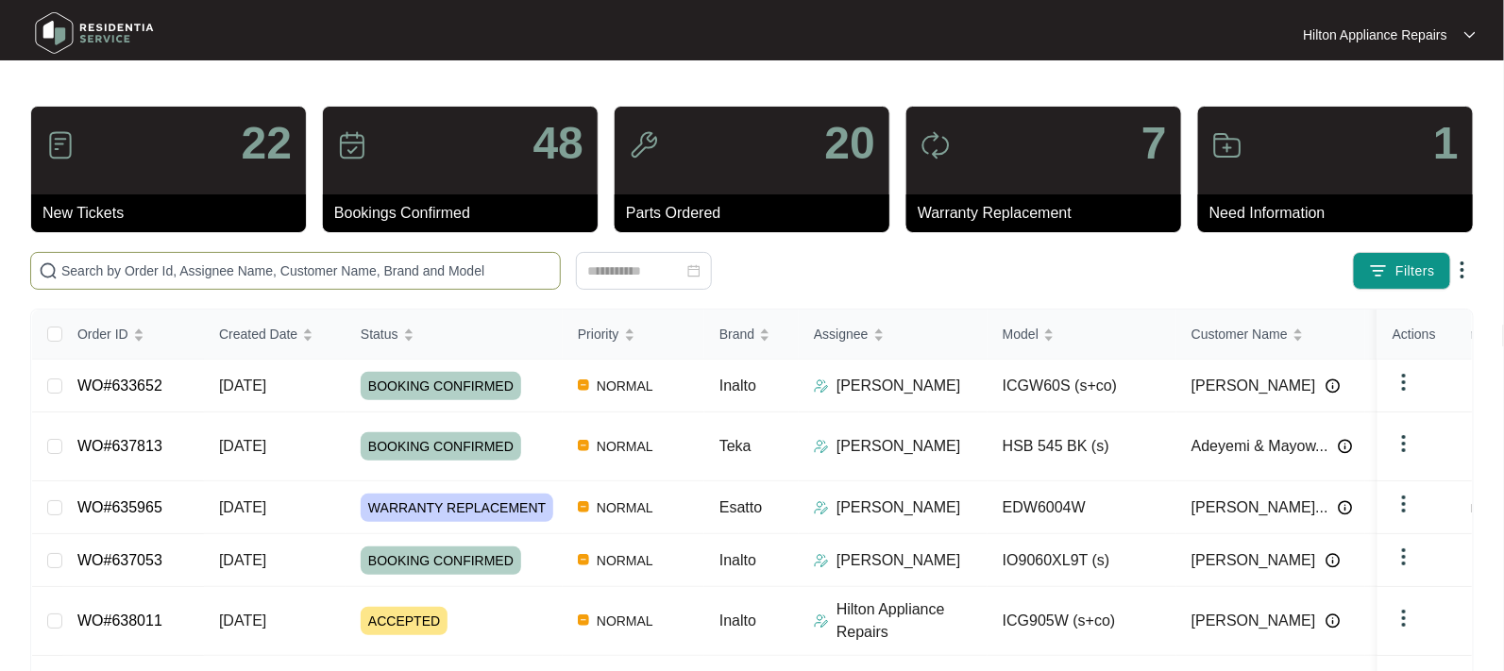
click at [96, 269] on input "text" at bounding box center [306, 271] width 491 height 21
paste input "WO#638011"
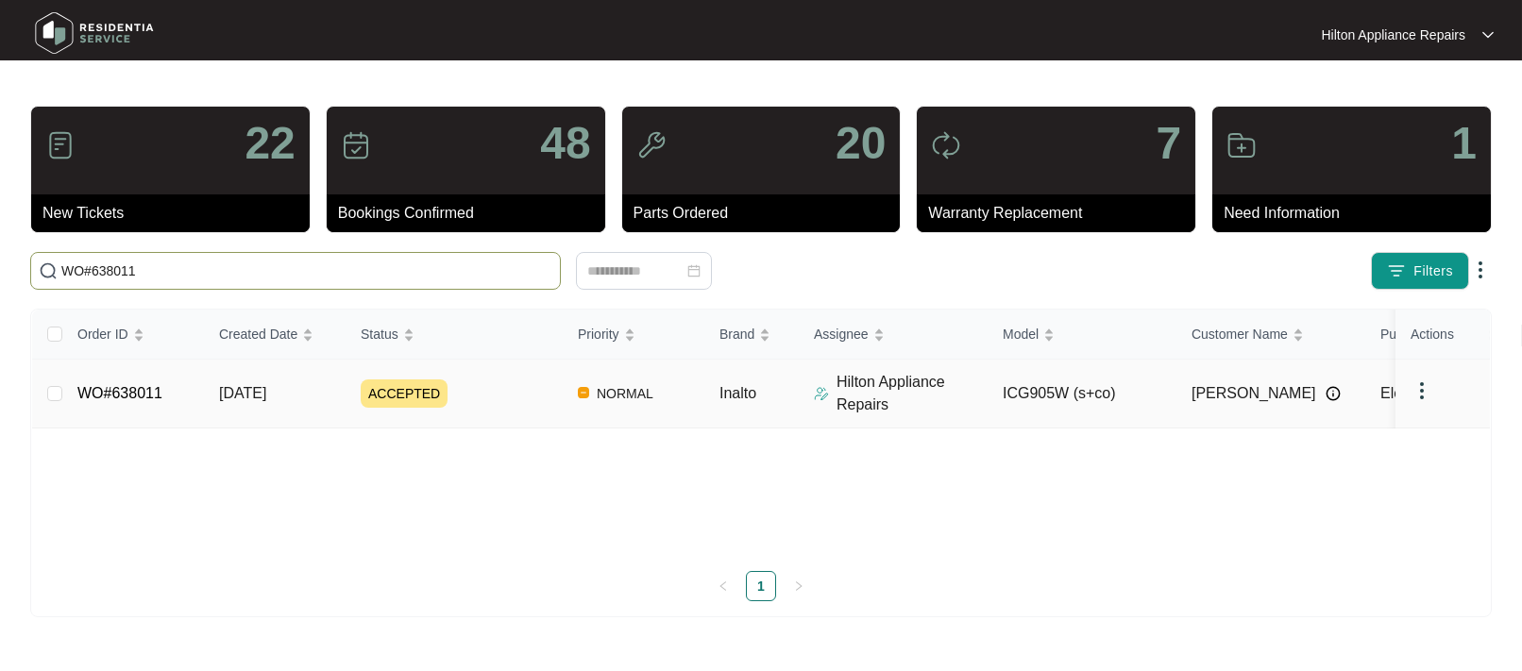
type input "WO#638011"
click at [234, 395] on span "[DATE]" at bounding box center [242, 393] width 47 height 16
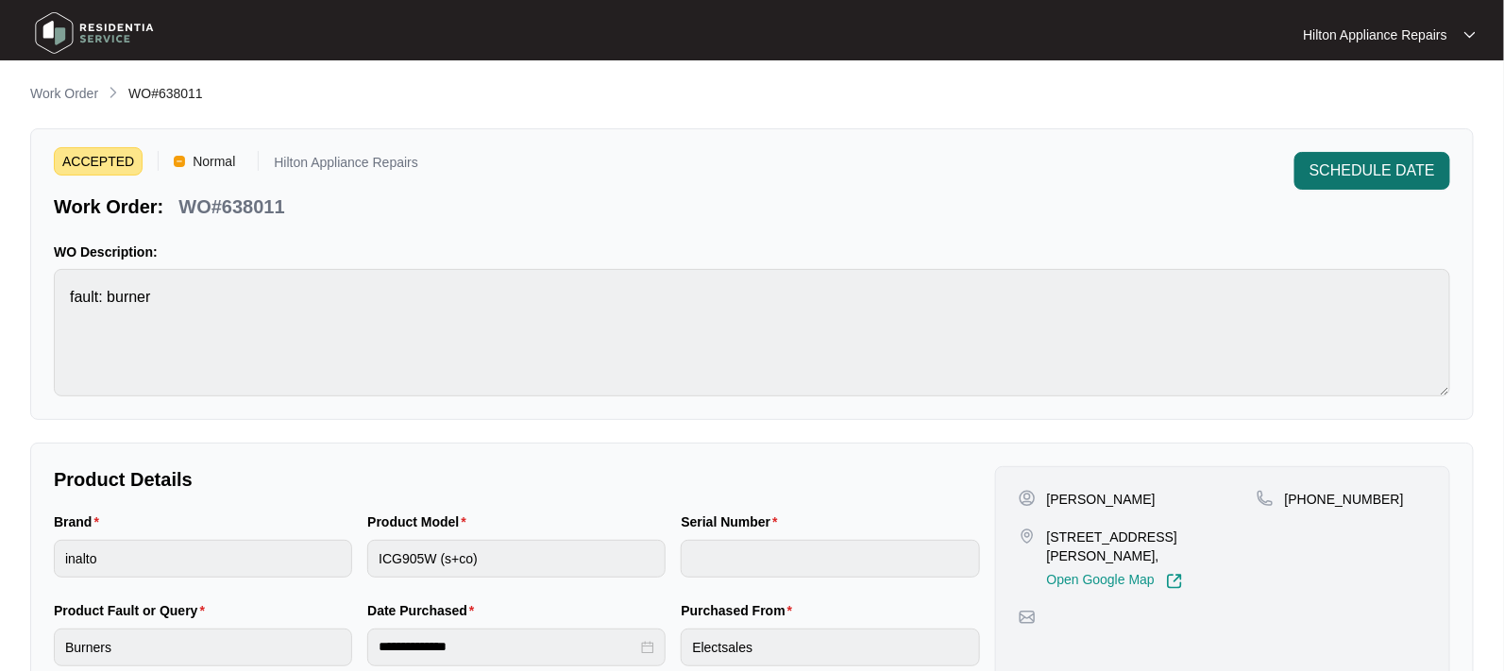
click at [1354, 175] on span "SCHEDULE DATE" at bounding box center [1372, 171] width 126 height 23
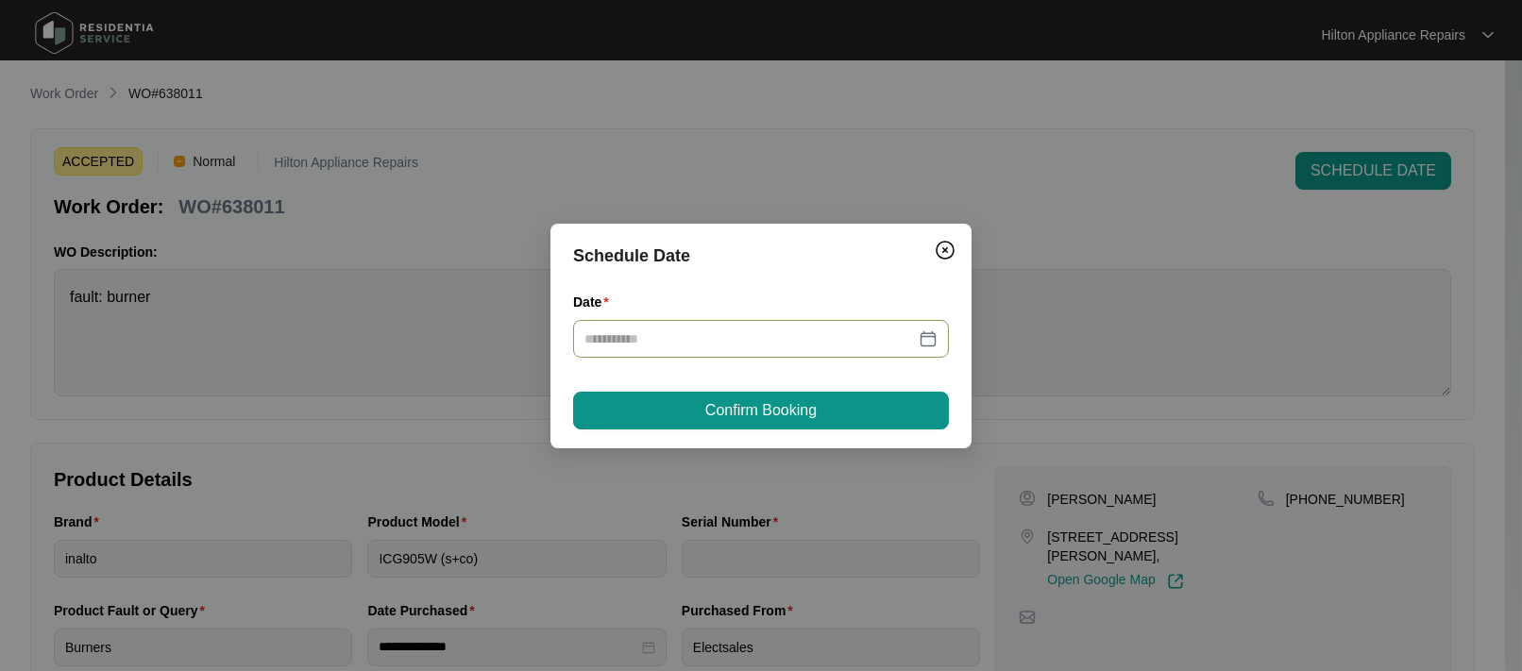
click at [933, 338] on div at bounding box center [760, 339] width 353 height 21
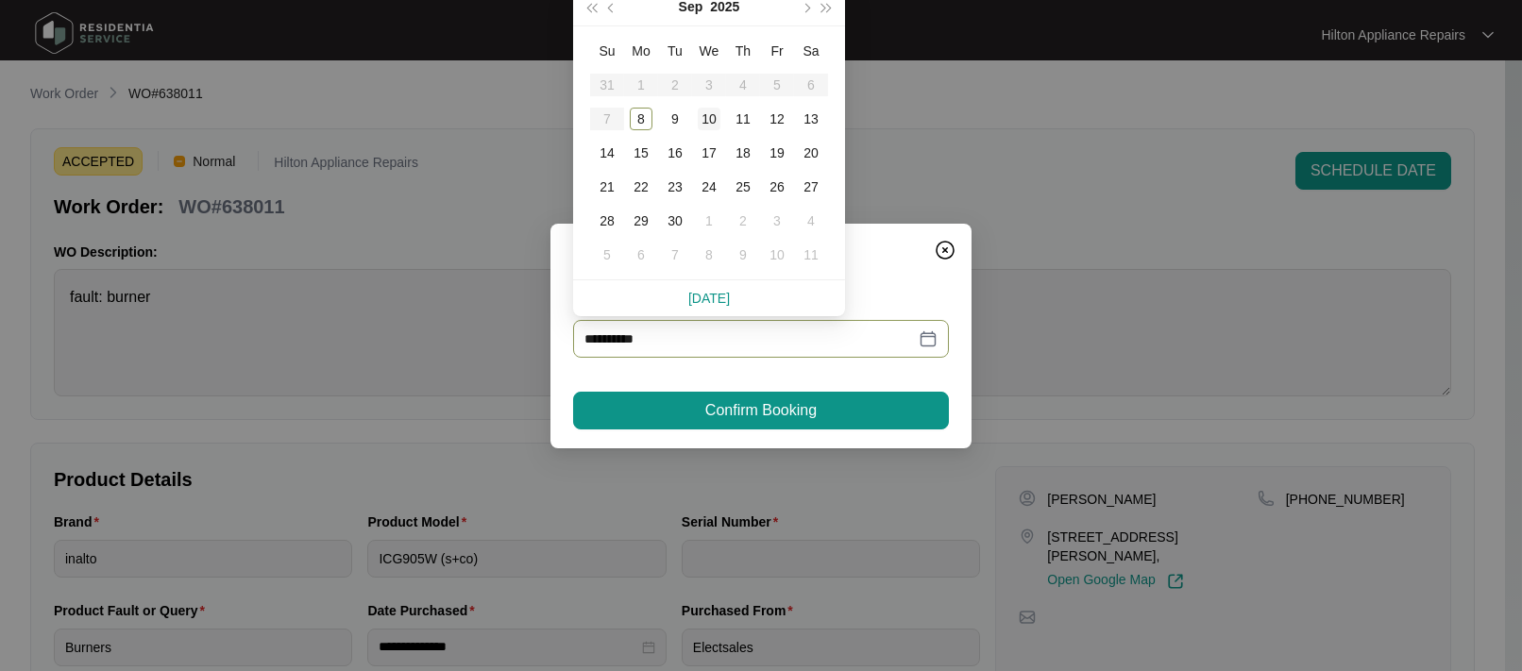
type input "**********"
click at [709, 117] on div "10" at bounding box center [709, 119] width 23 height 23
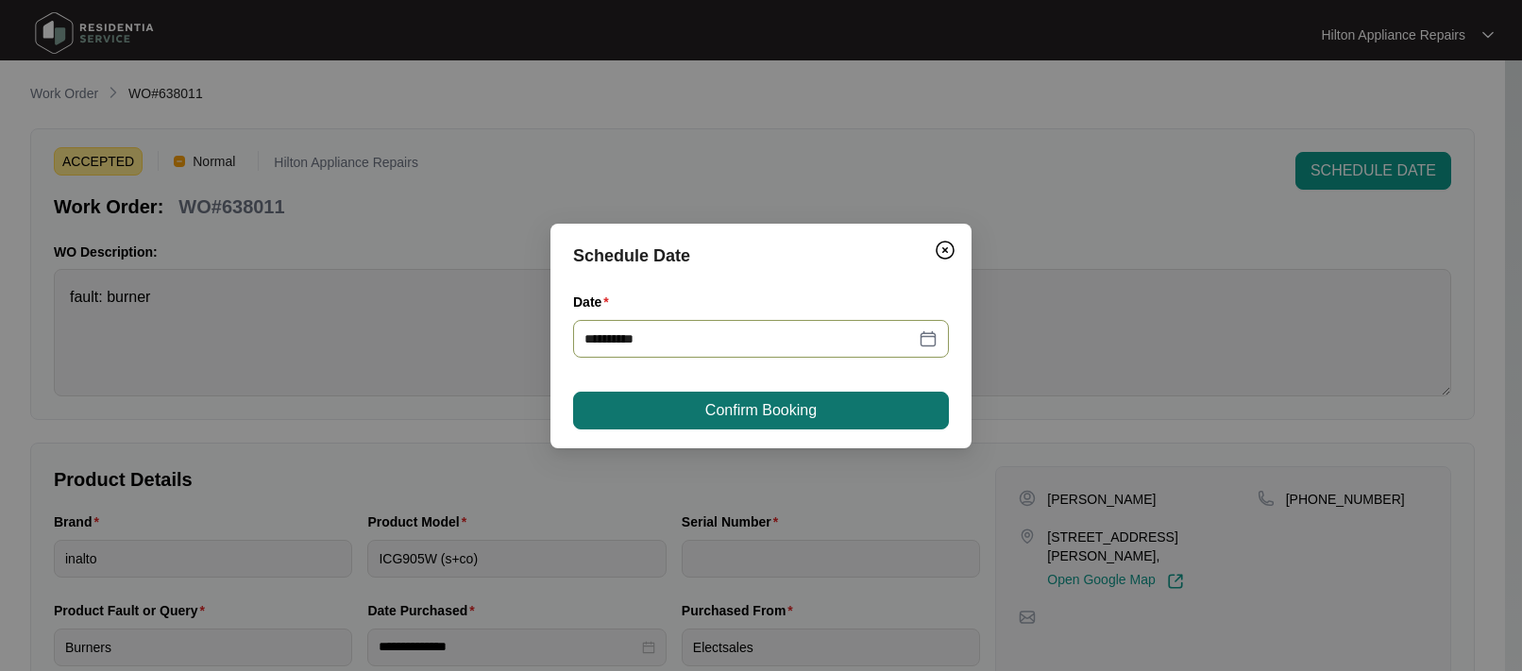
type input "**********"
click at [729, 409] on span "Confirm Booking" at bounding box center [760, 410] width 111 height 23
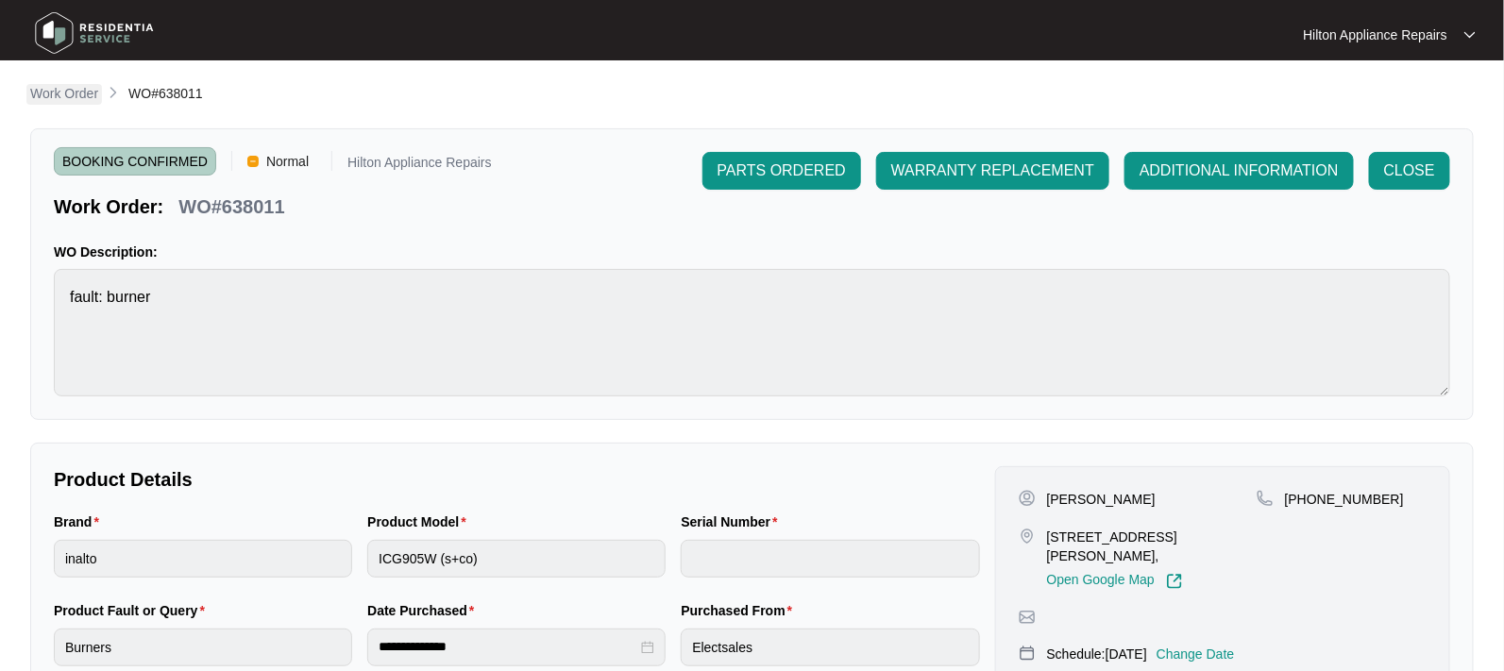
click at [51, 97] on p "Work Order" at bounding box center [64, 93] width 68 height 19
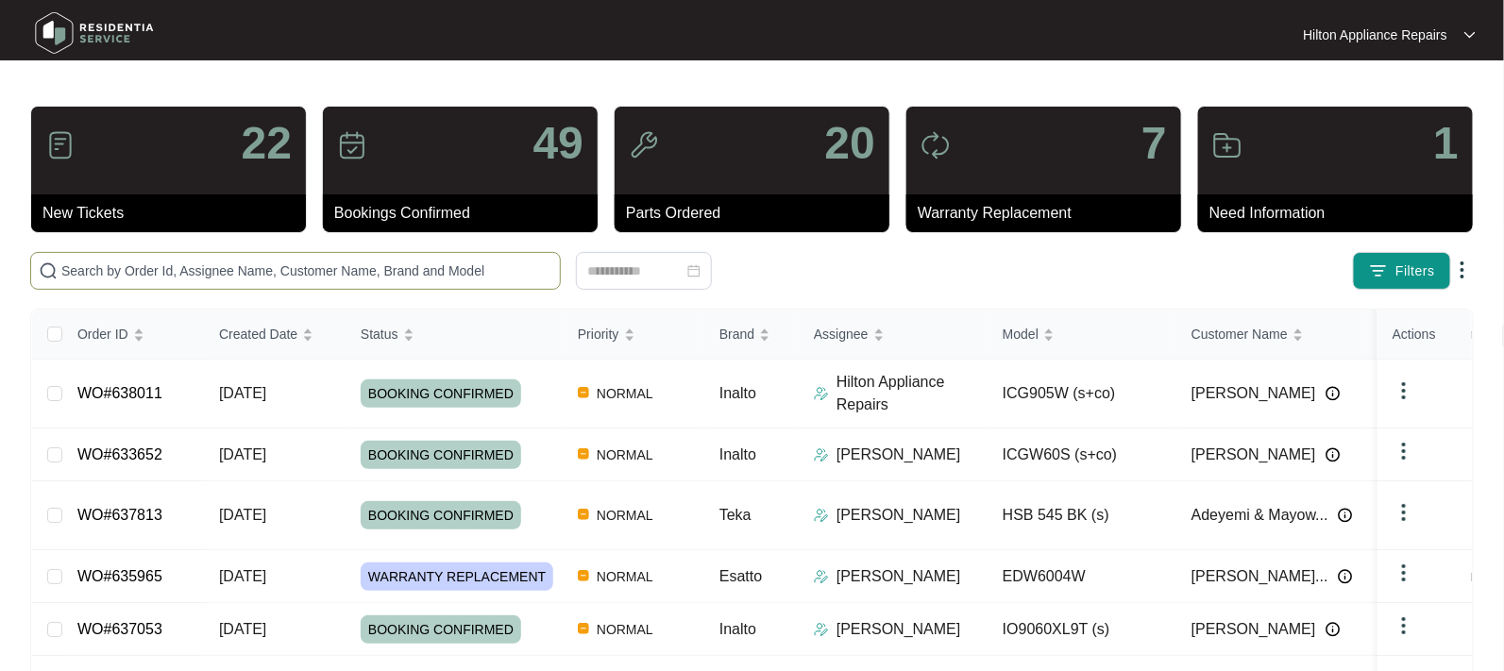
click at [103, 272] on input "text" at bounding box center [306, 271] width 491 height 21
paste input "WO#638011"
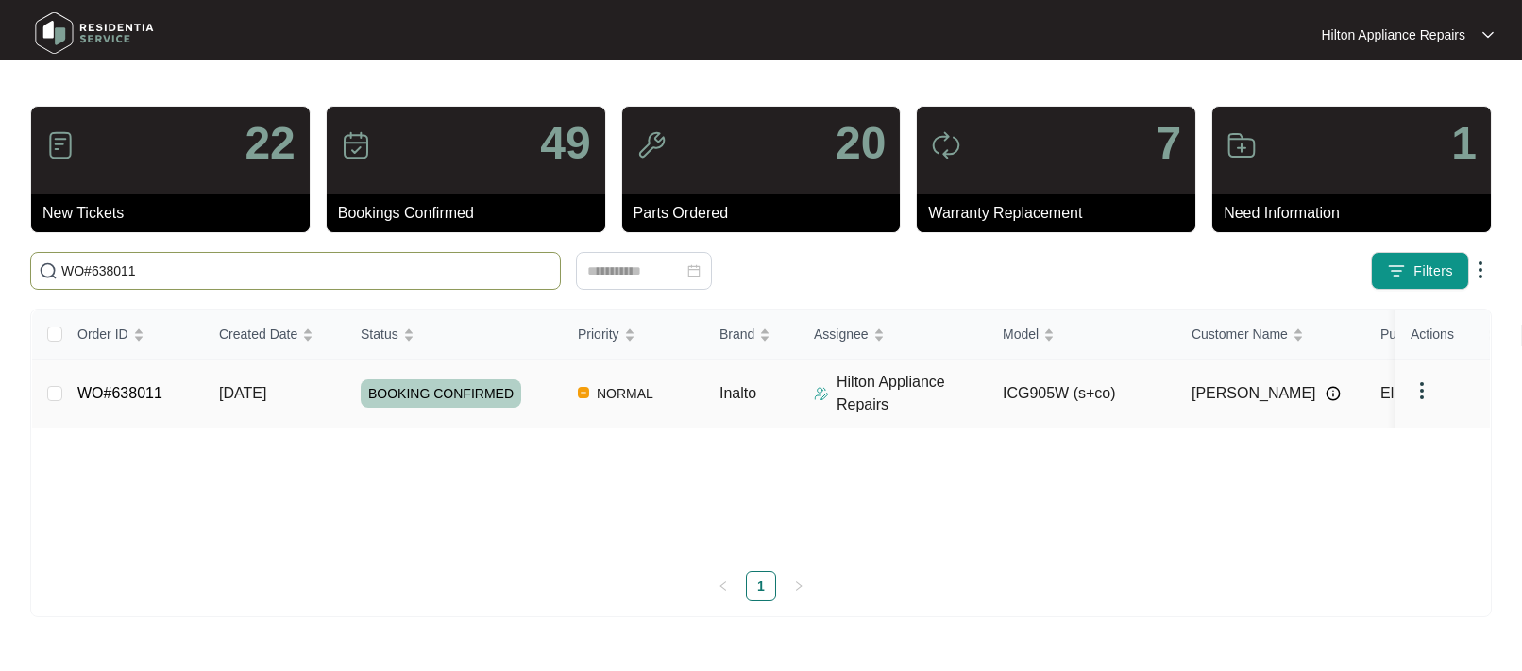
type input "WO#638011"
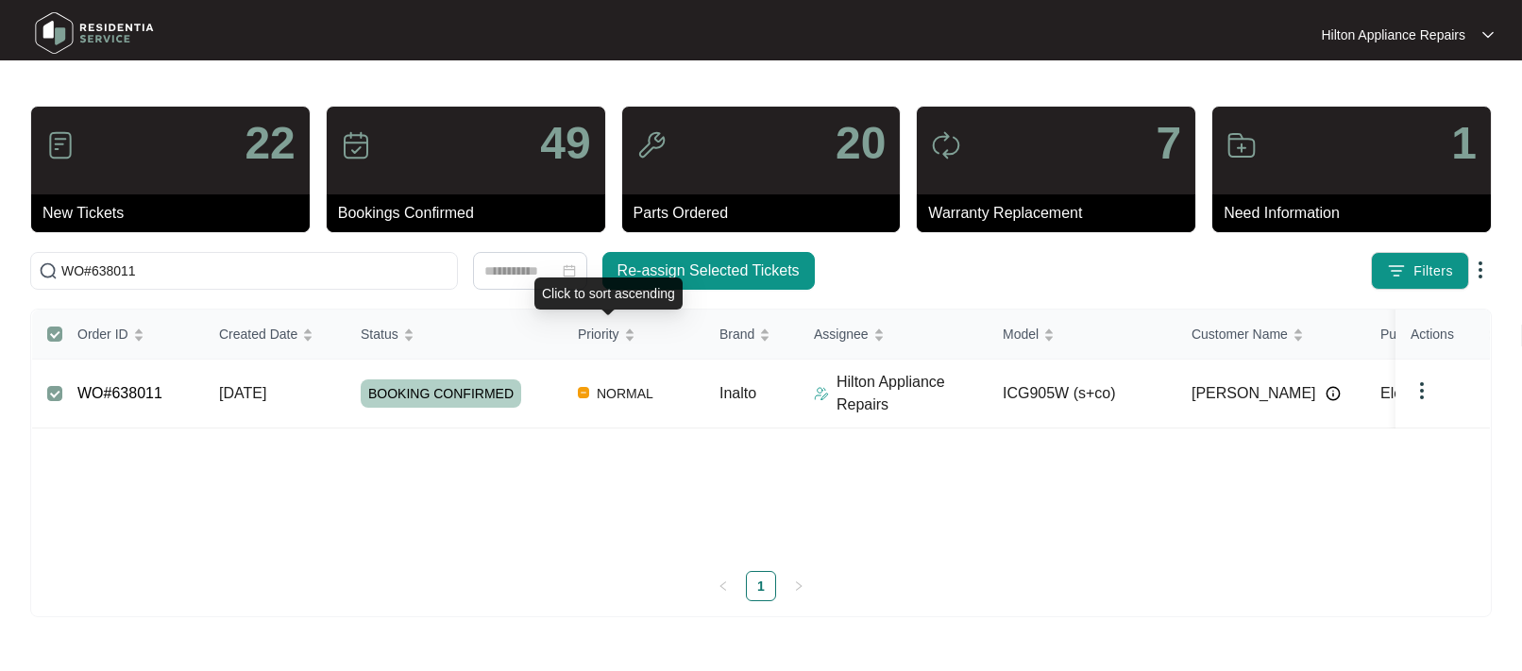
click at [651, 281] on div "Click to sort ascending" at bounding box center [608, 294] width 148 height 32
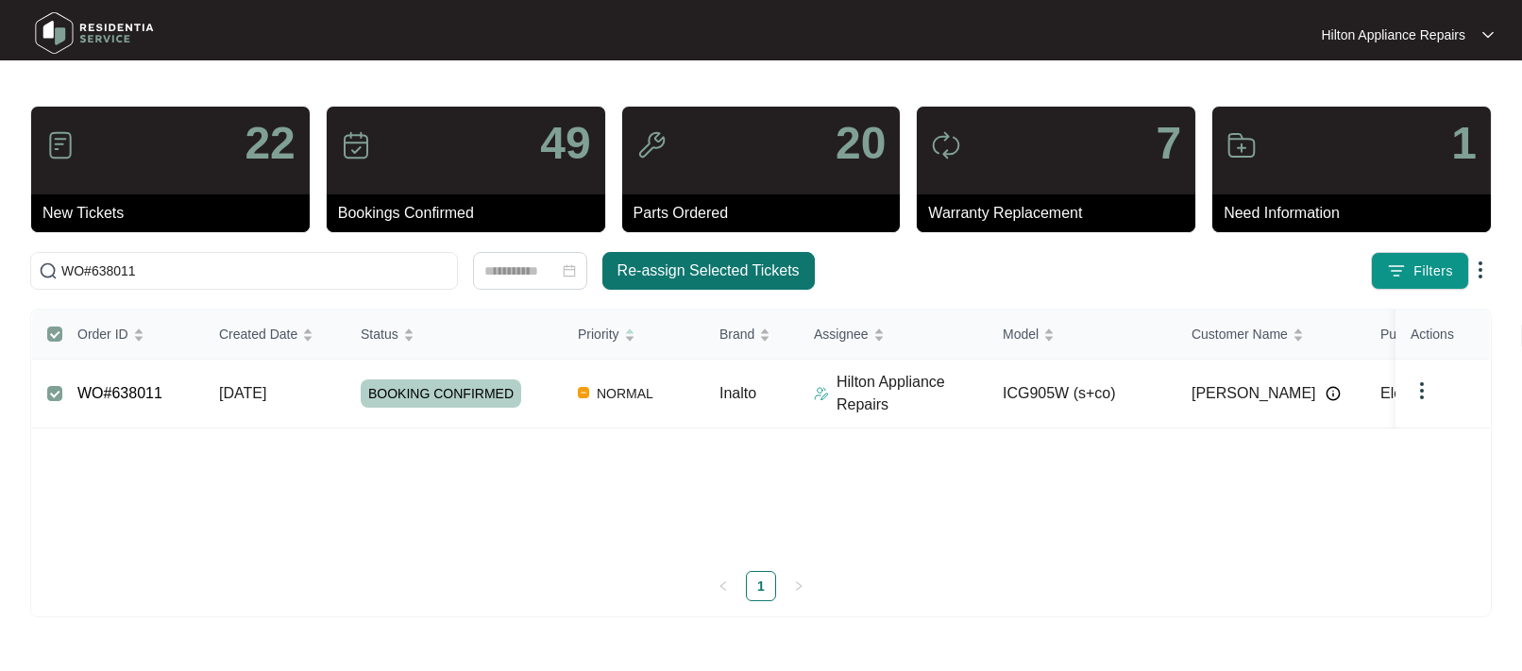
click at [714, 257] on button "Re-assign Selected Tickets" at bounding box center [708, 271] width 212 height 38
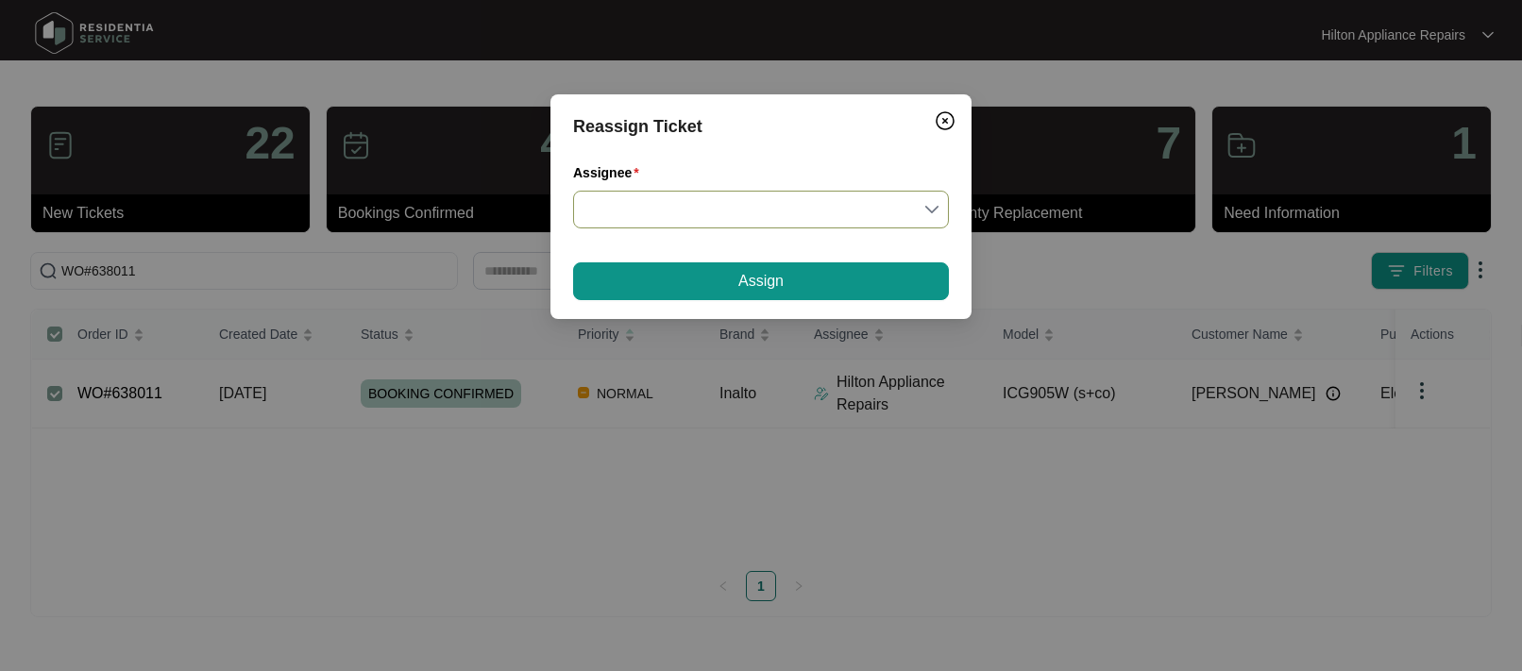
click at [927, 208] on input "Assignee" at bounding box center [760, 210] width 353 height 36
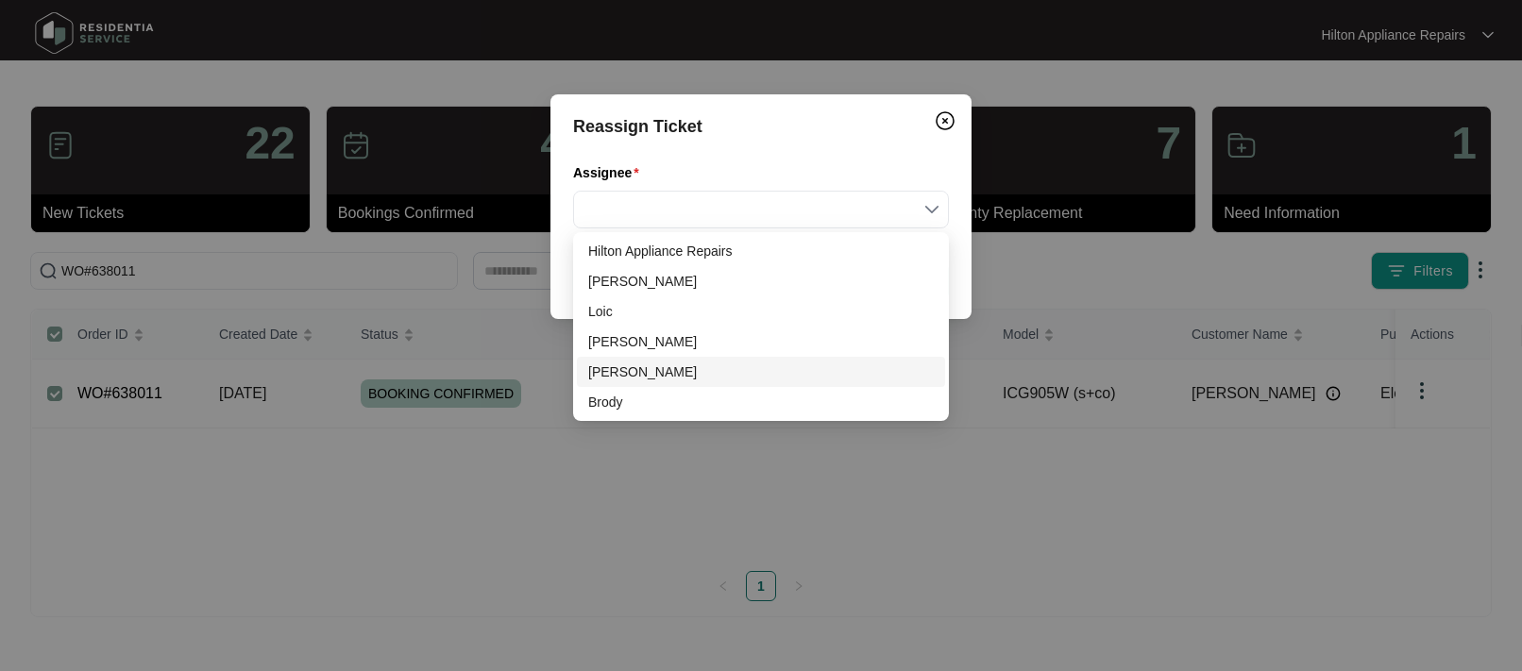
click at [616, 370] on div "[PERSON_NAME]" at bounding box center [761, 372] width 346 height 21
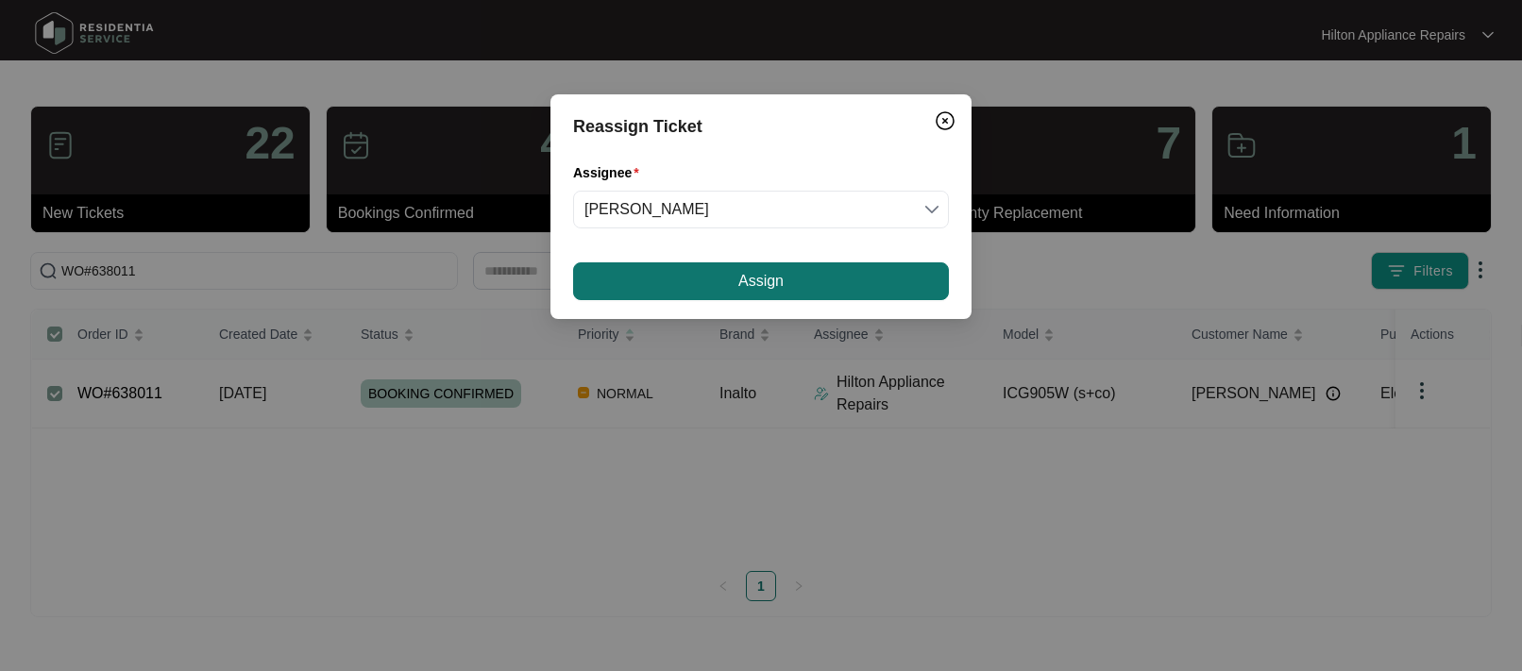
click at [718, 285] on button "Assign" at bounding box center [761, 281] width 376 height 38
